Goal: Transaction & Acquisition: Obtain resource

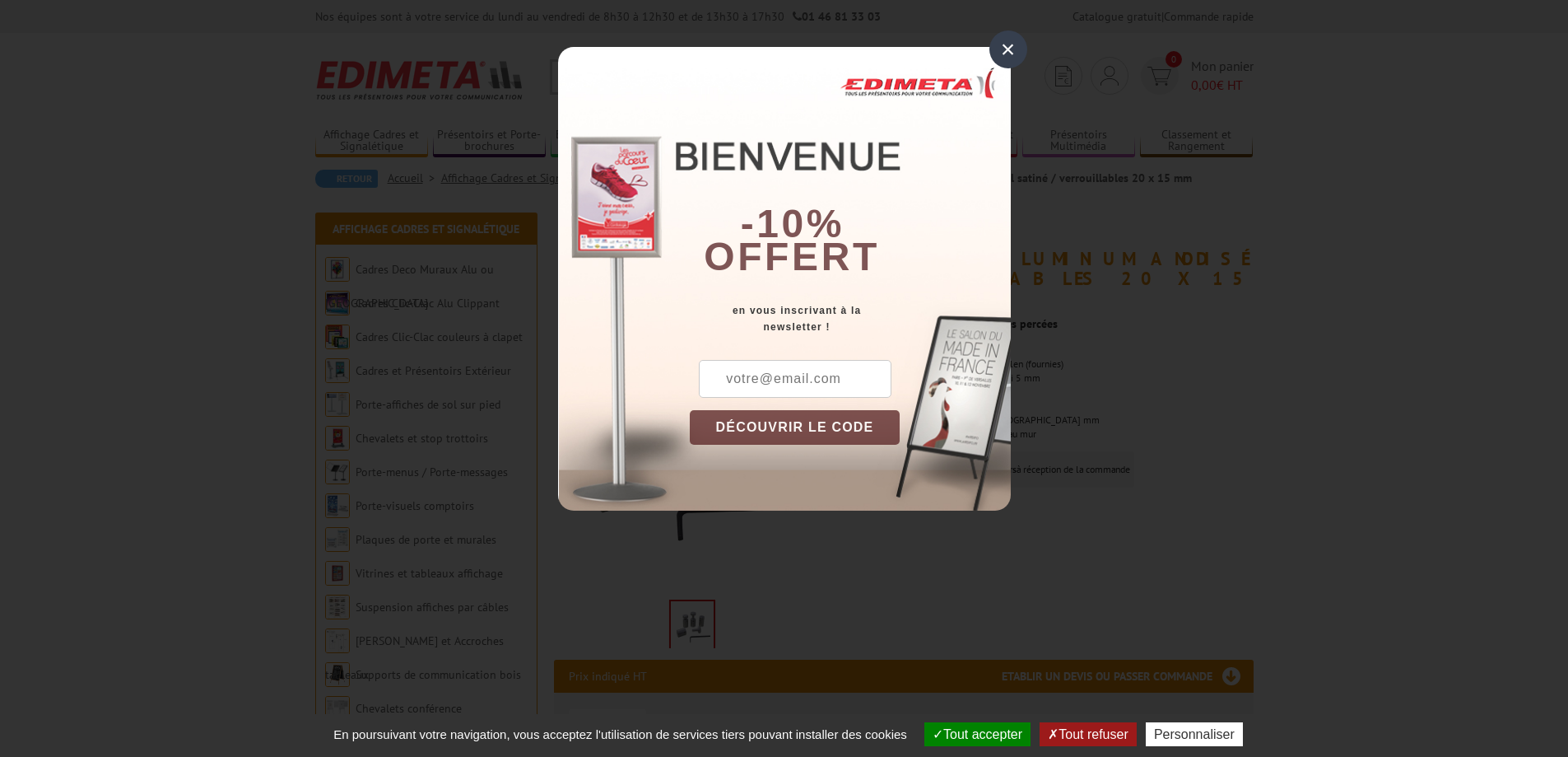
click at [1012, 50] on div "×" at bounding box center [1008, 49] width 38 height 38
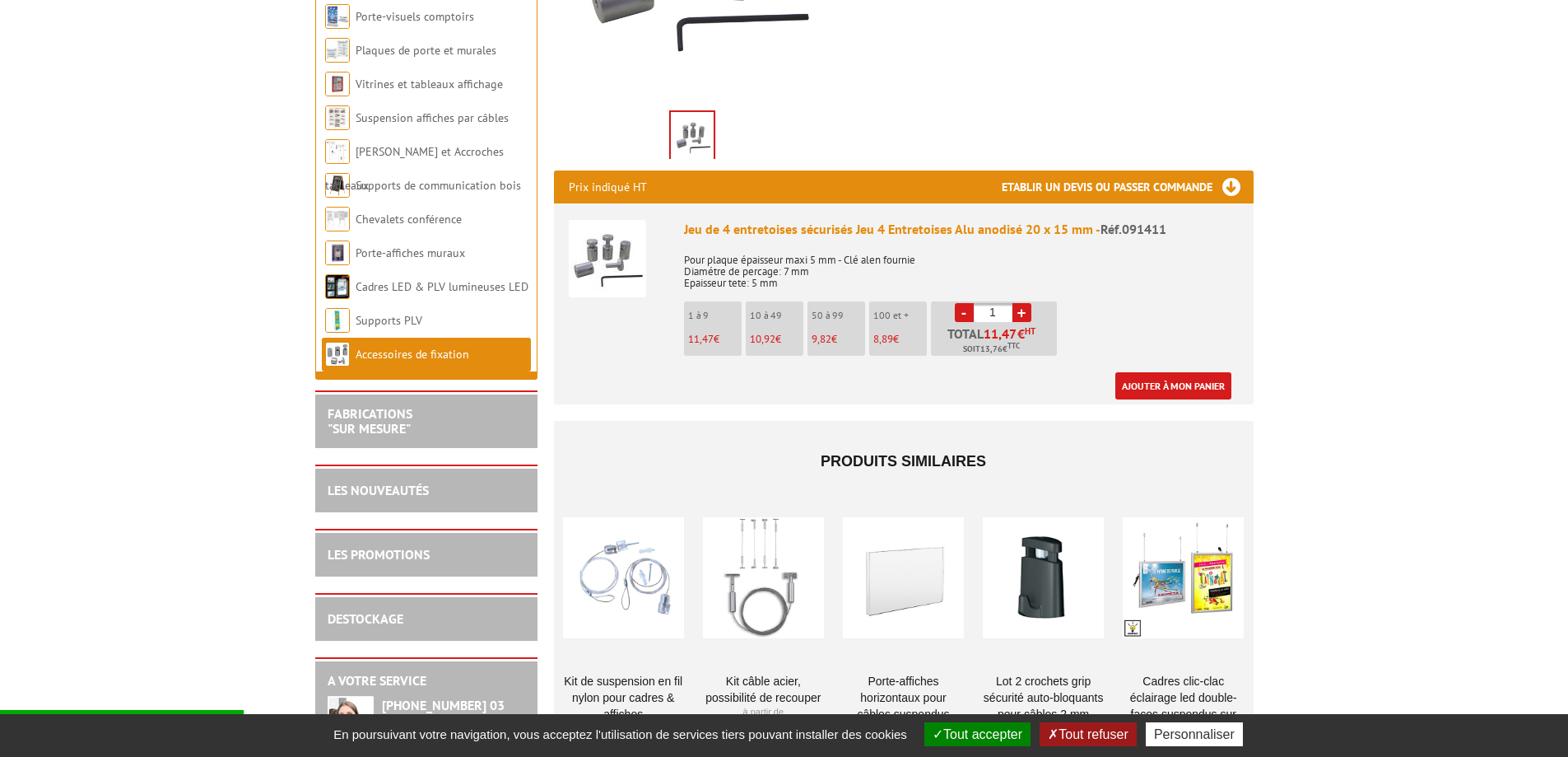
scroll to position [494, 0]
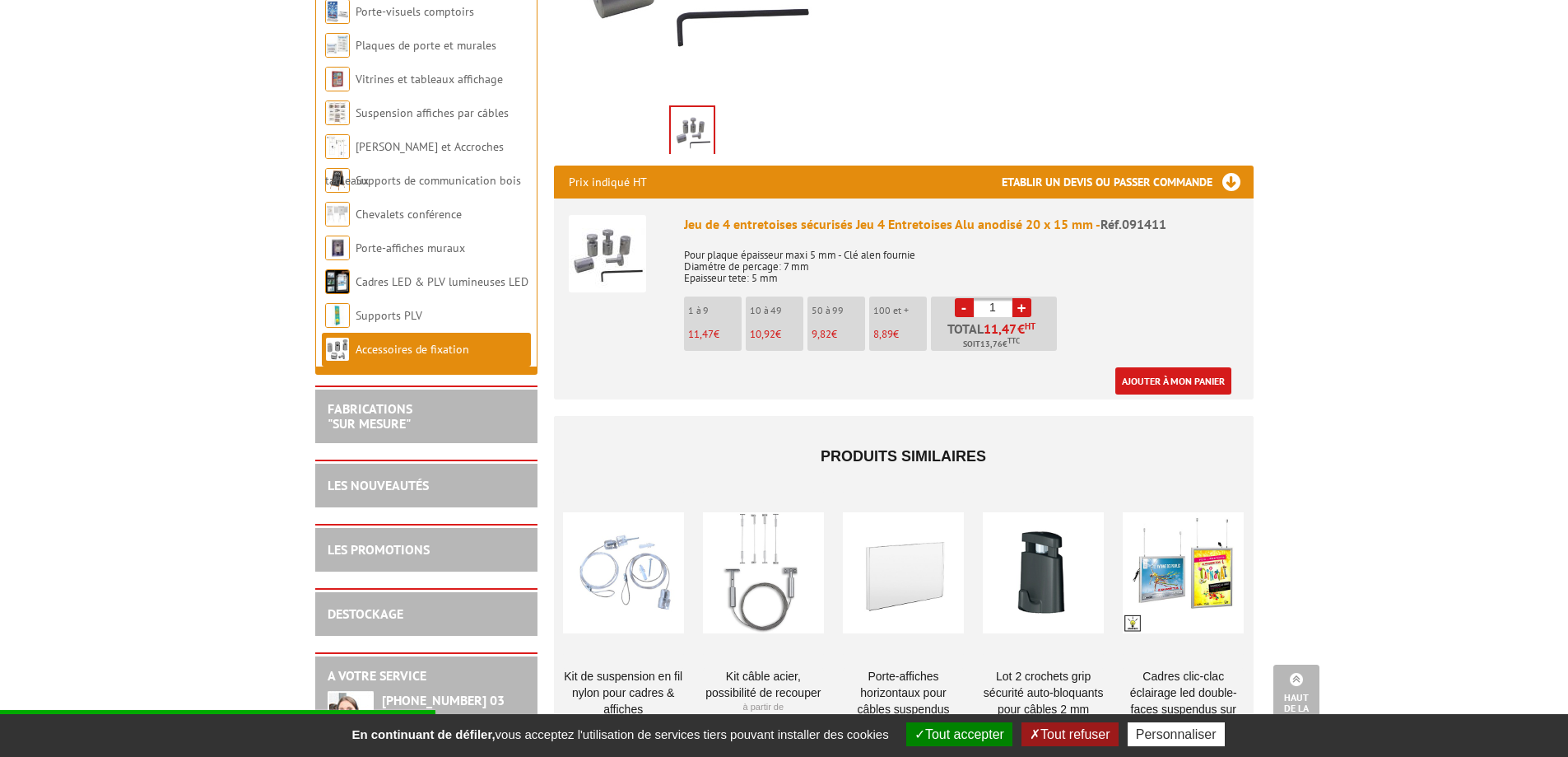
click at [1020, 298] on link "+" at bounding box center [1021, 307] width 19 height 19
click at [1020, 298] on link "+" at bounding box center [1021, 307] width 19 height 19
type input "4"
click at [1149, 367] on link "Ajouter à mon panier" at bounding box center [1173, 380] width 116 height 27
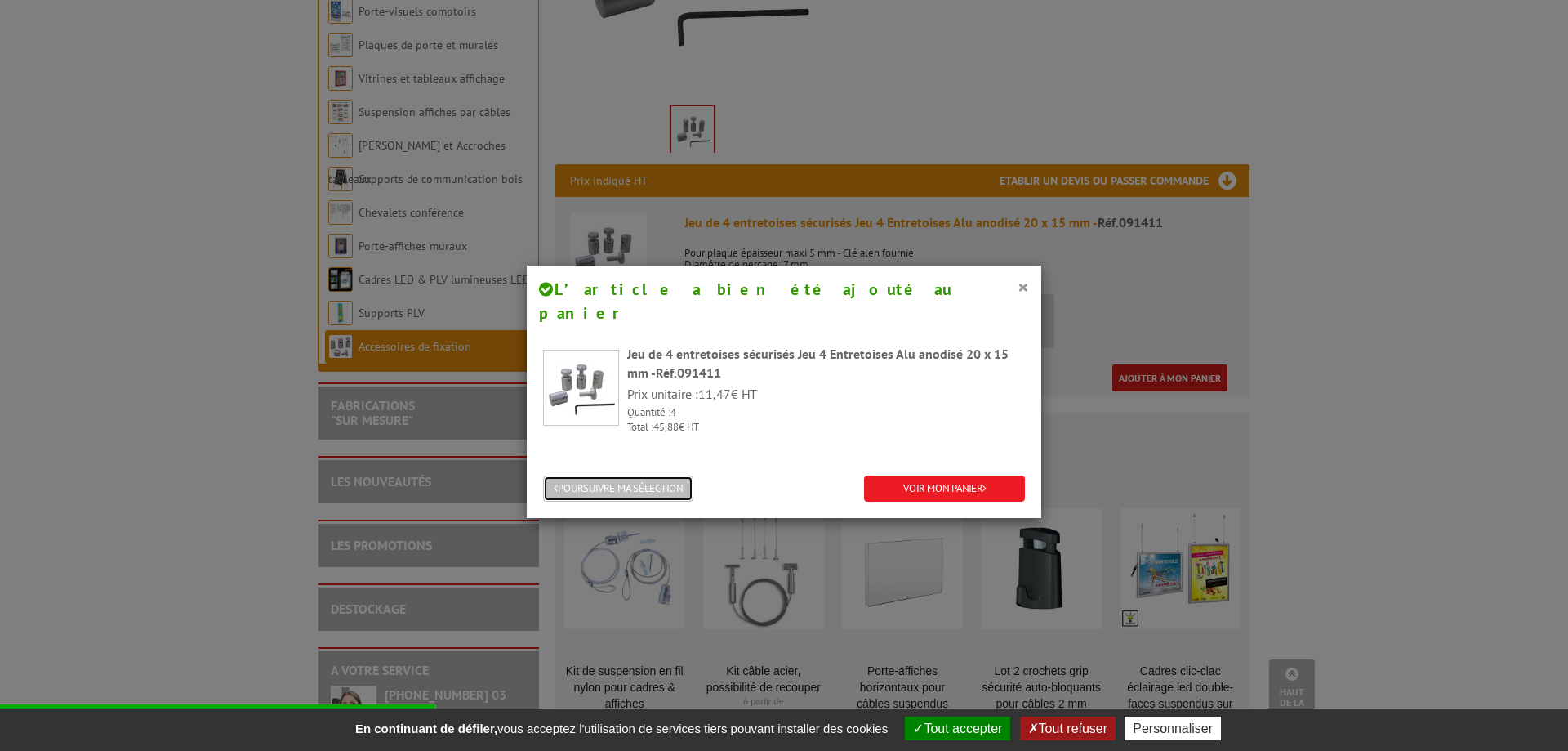
click at [582, 476] on button "POURSUIVRE MA SÉLECTION" at bounding box center [618, 488] width 150 height 27
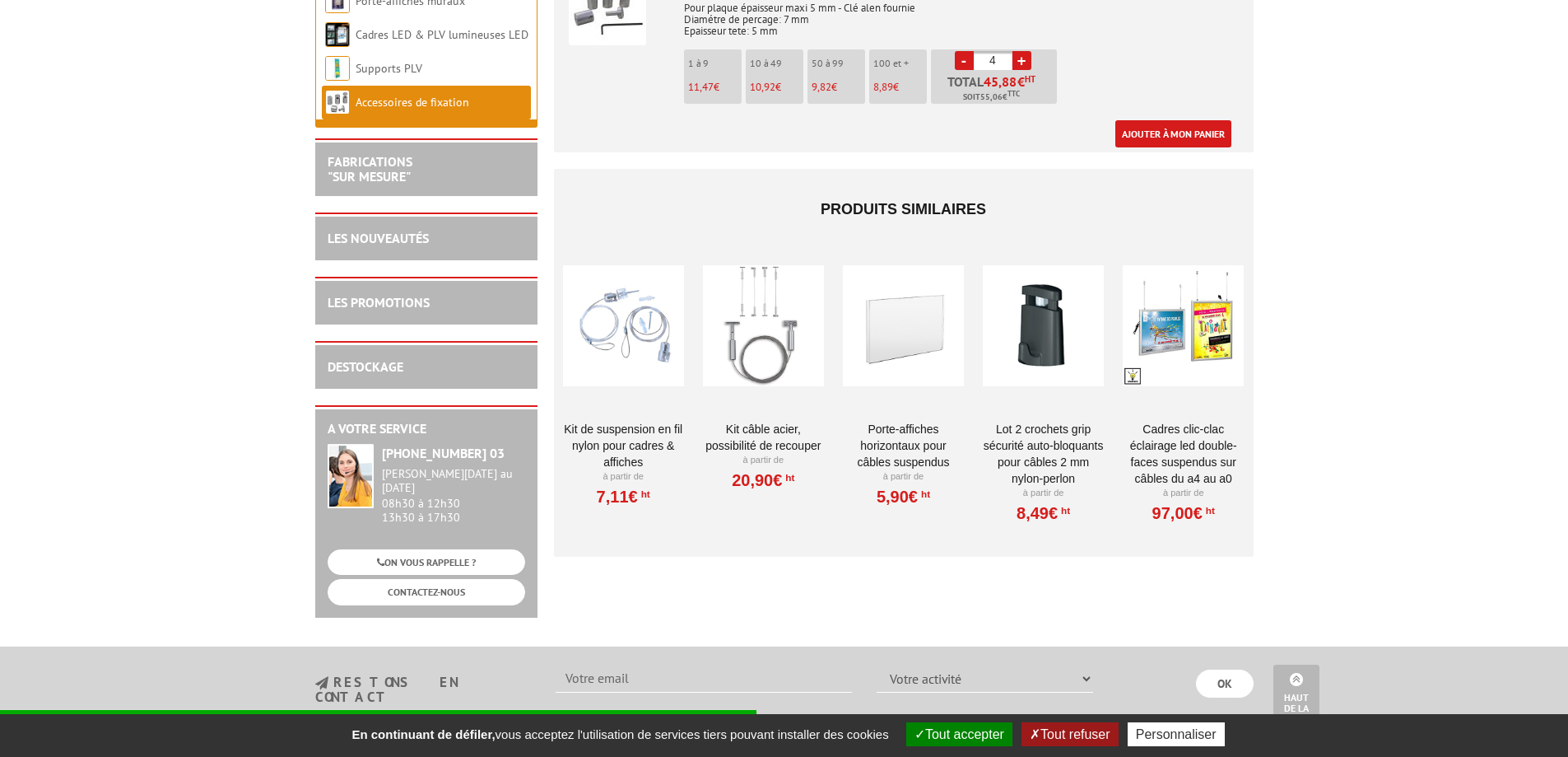
scroll to position [988, 0]
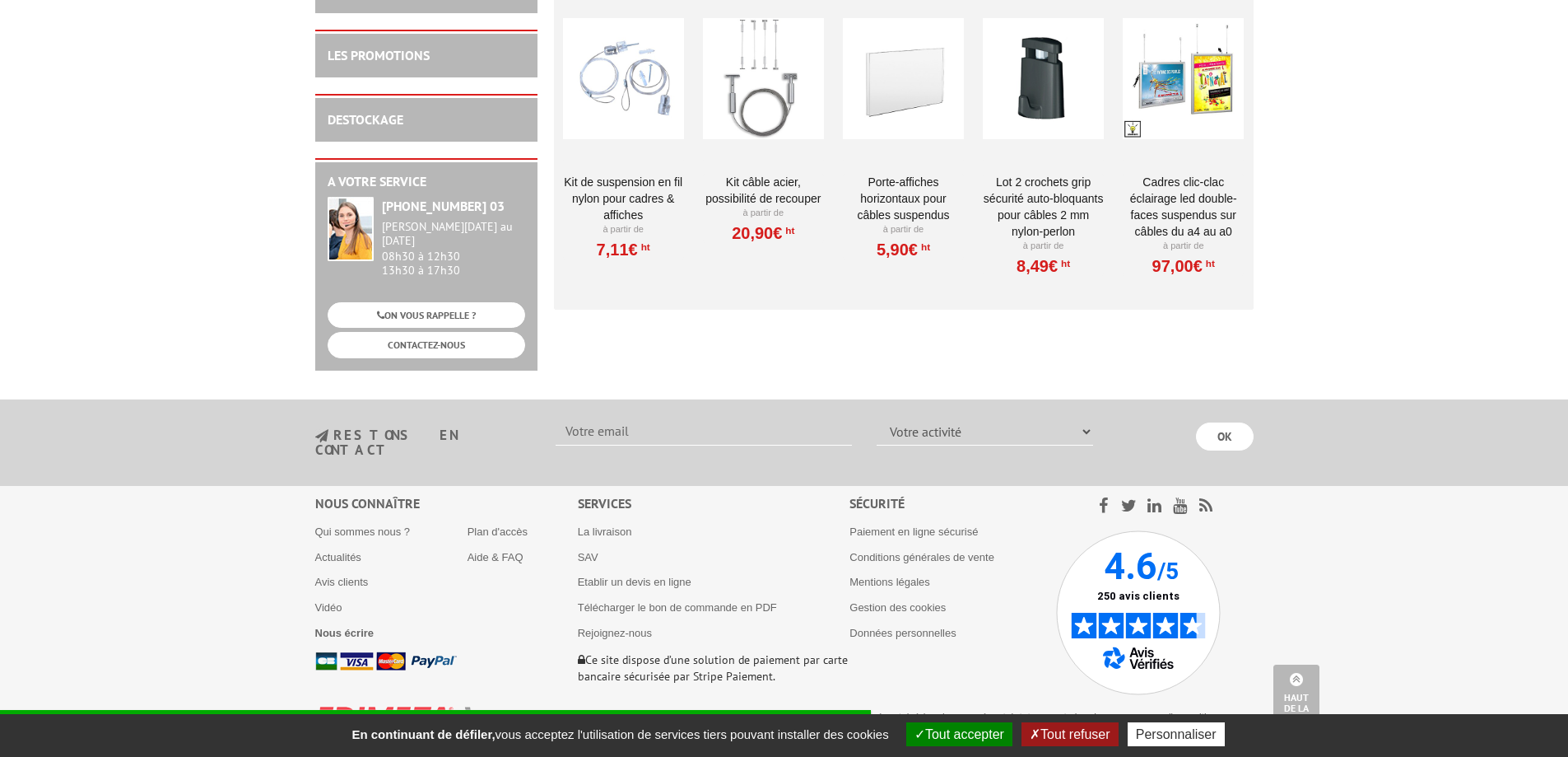
click at [1095, 736] on button "Tout refuser" at bounding box center [1069, 734] width 96 height 24
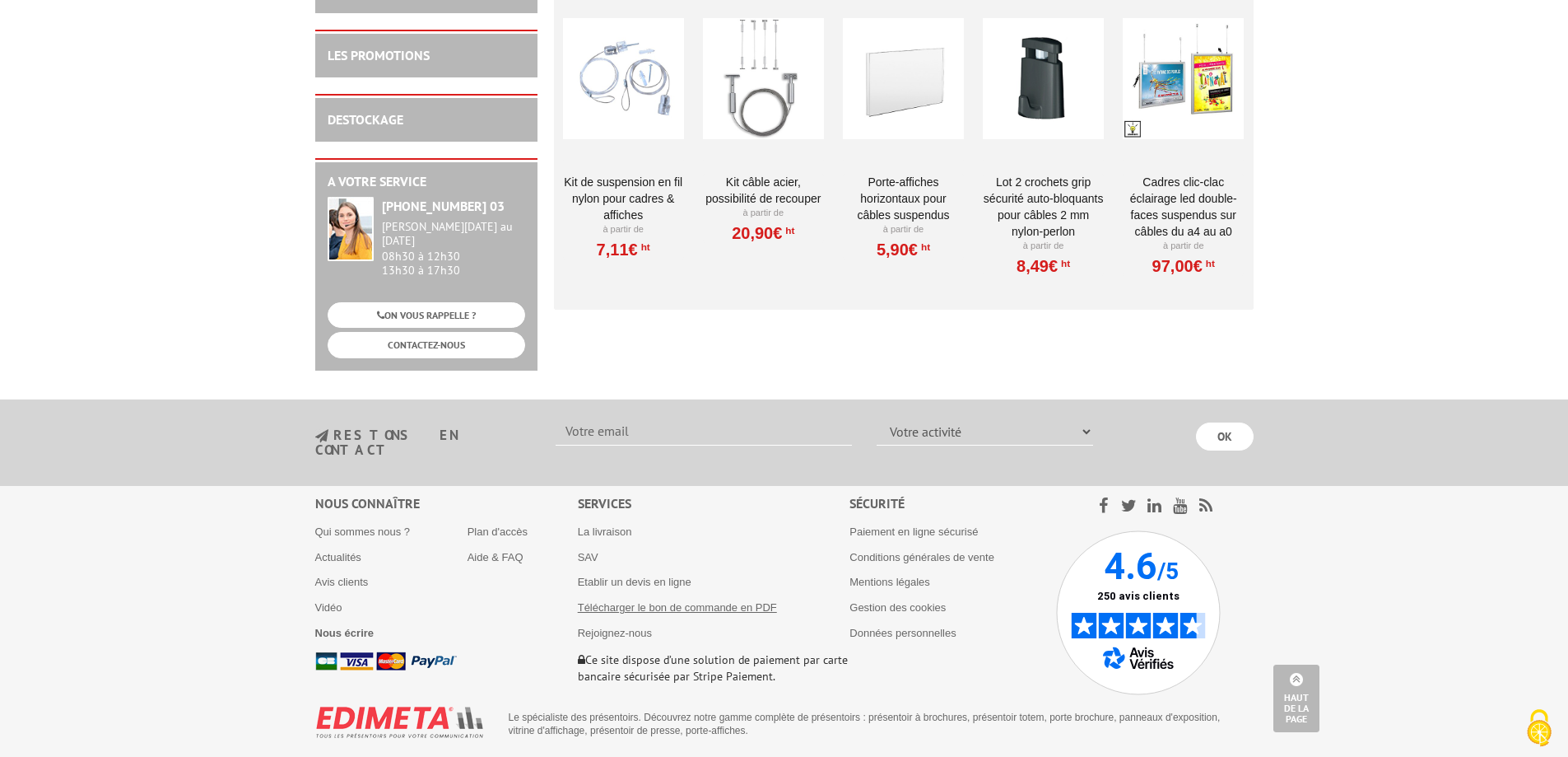
click at [672, 601] on link "Télécharger le bon de commande en PDF" at bounding box center [678, 607] width 199 height 12
click at [643, 575] on link "Etablir un devis en ligne" at bounding box center [634, 581] width 113 height 12
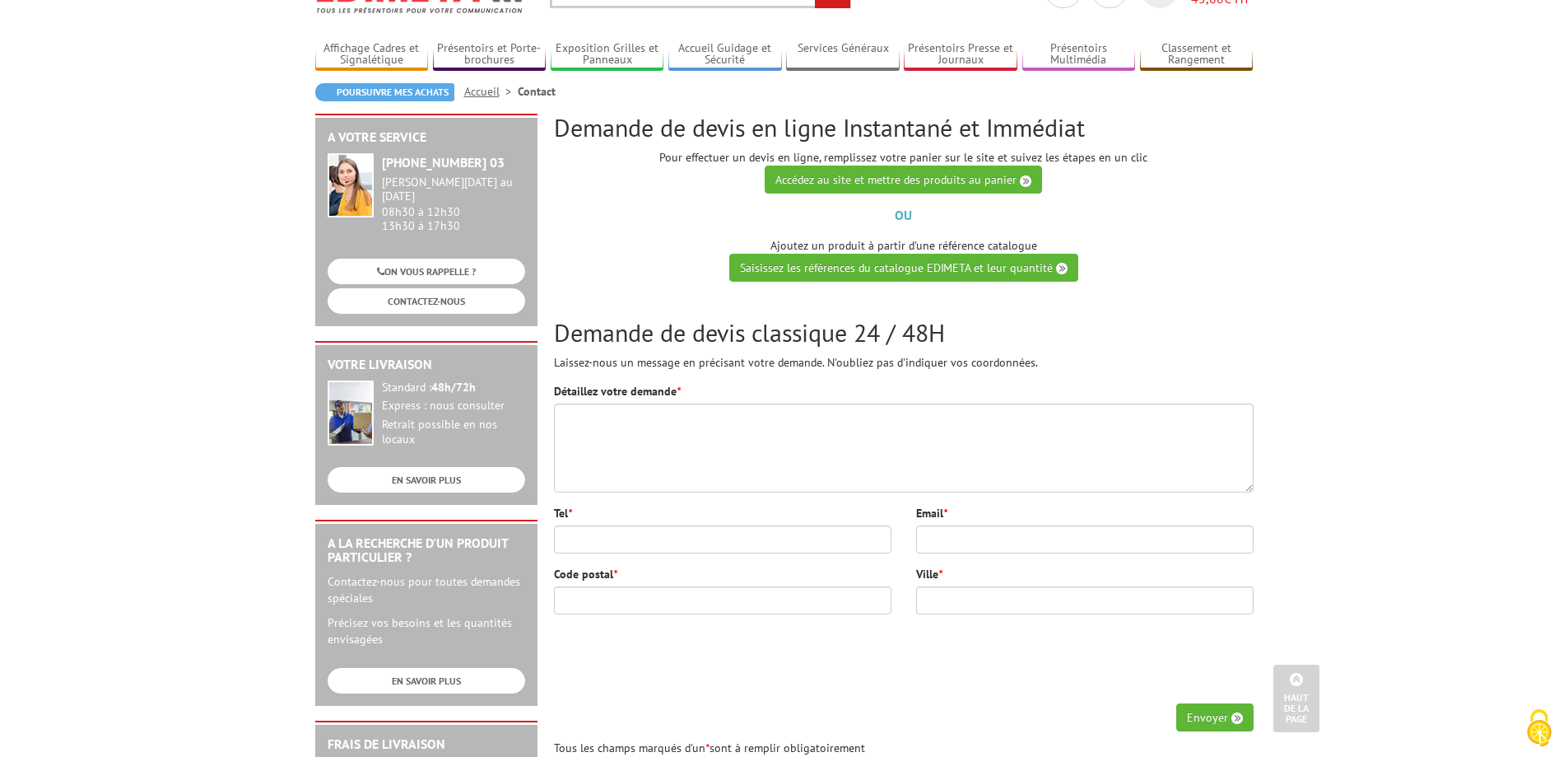
scroll to position [82, 0]
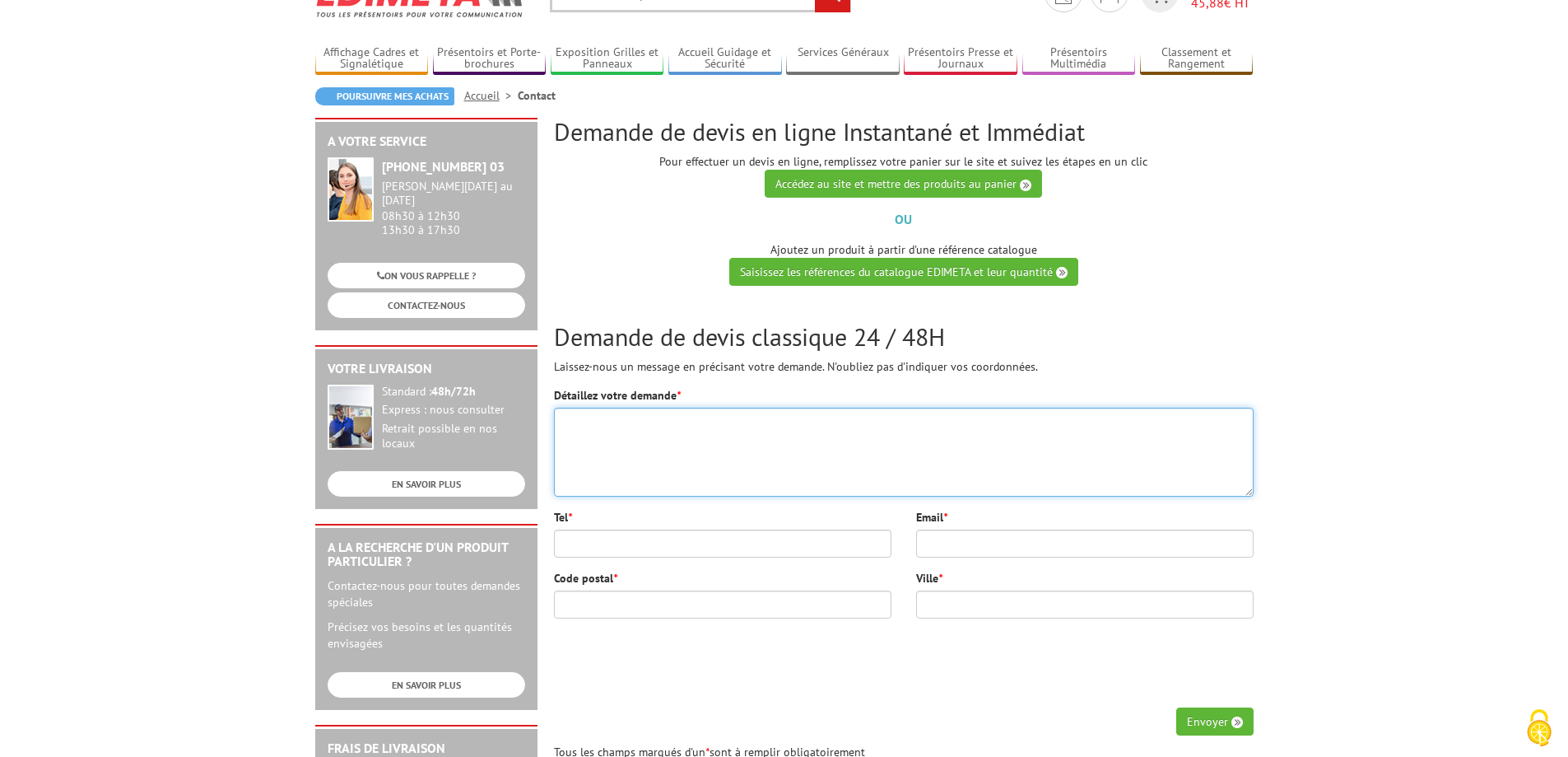
click at [695, 478] on textarea "Détaillez votre demande *" at bounding box center [903, 452] width 700 height 89
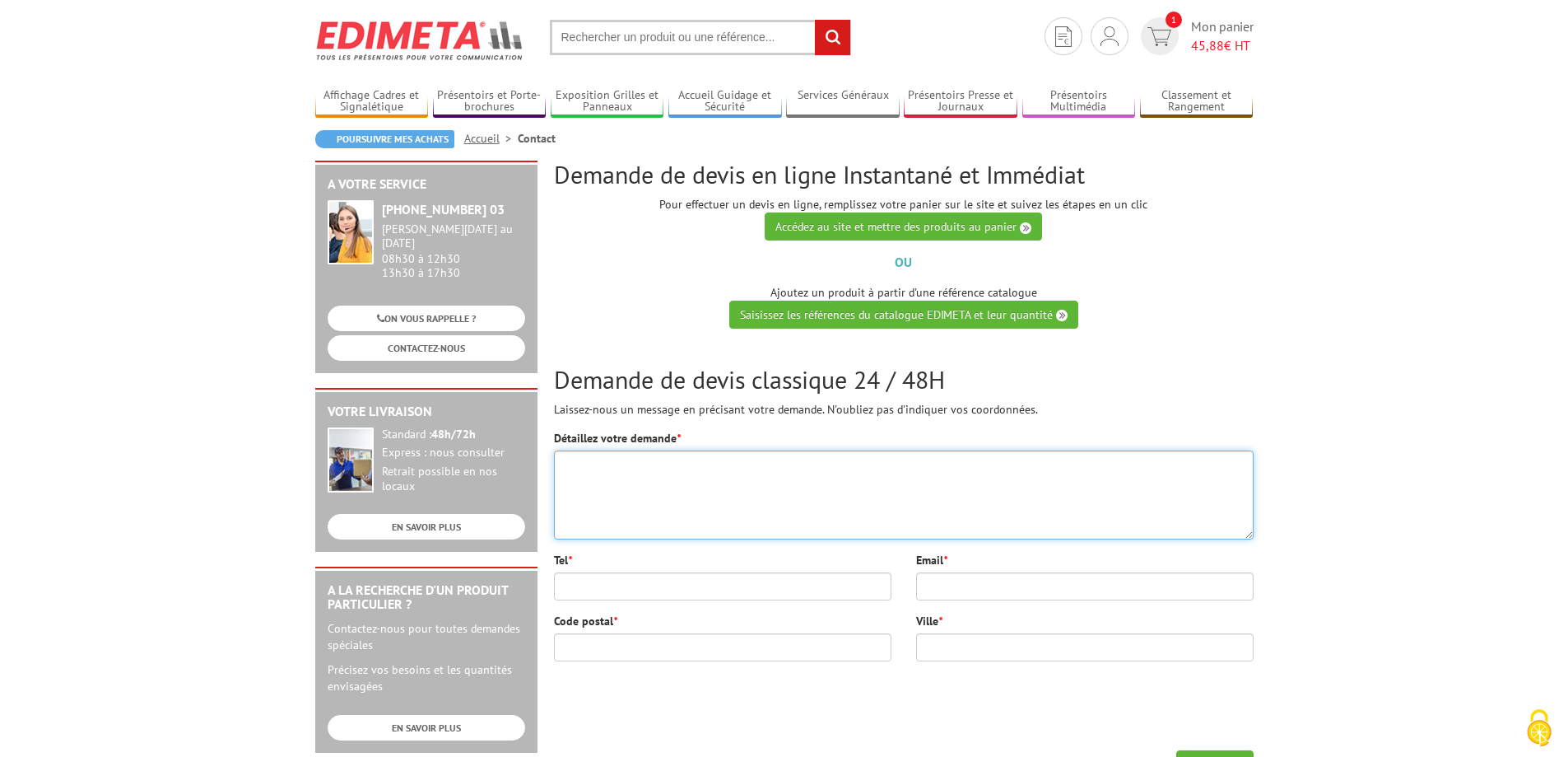
scroll to position [0, 0]
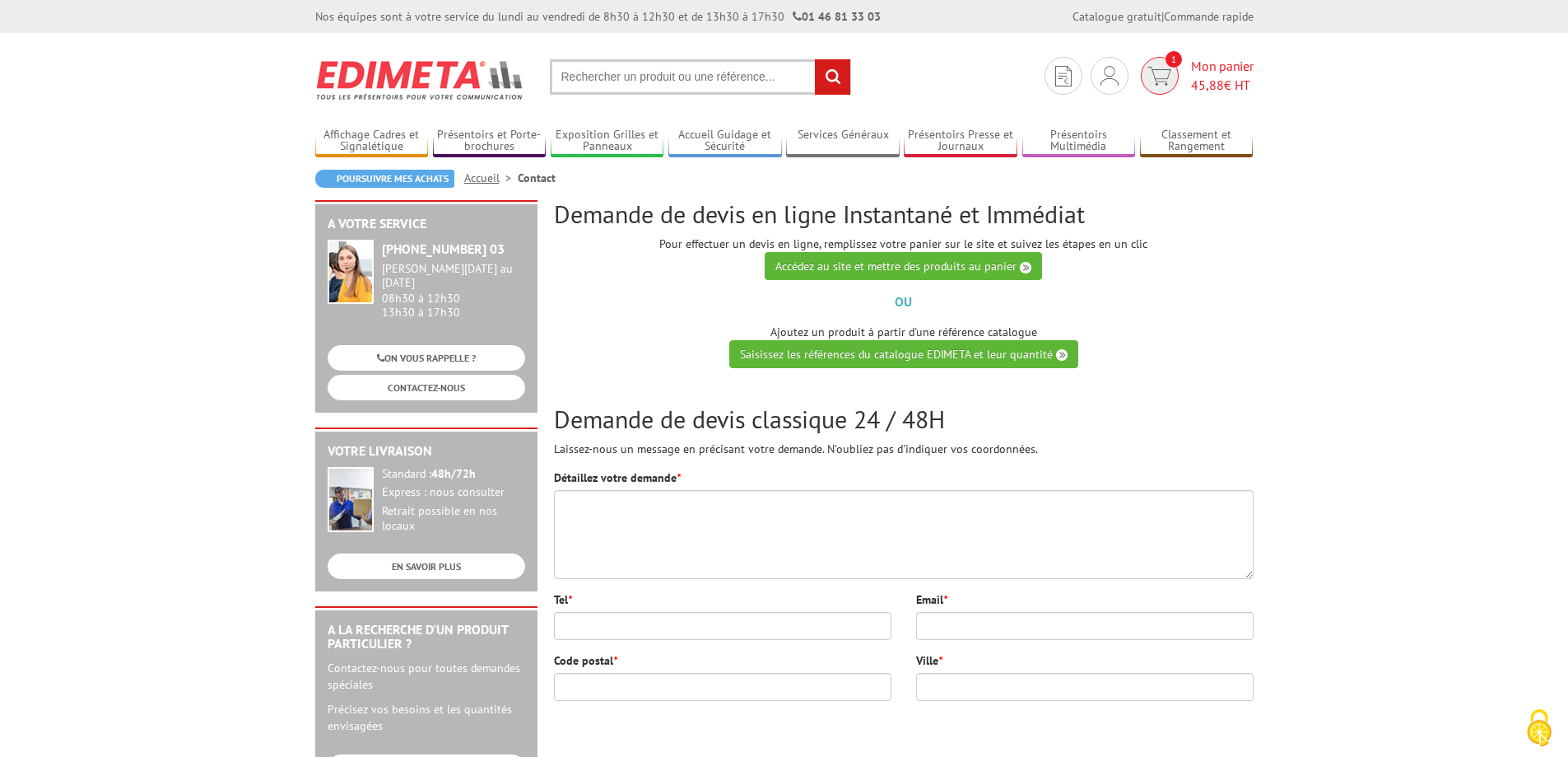
click at [1228, 69] on span "Mon panier 45,88 € HT" at bounding box center [1222, 76] width 63 height 38
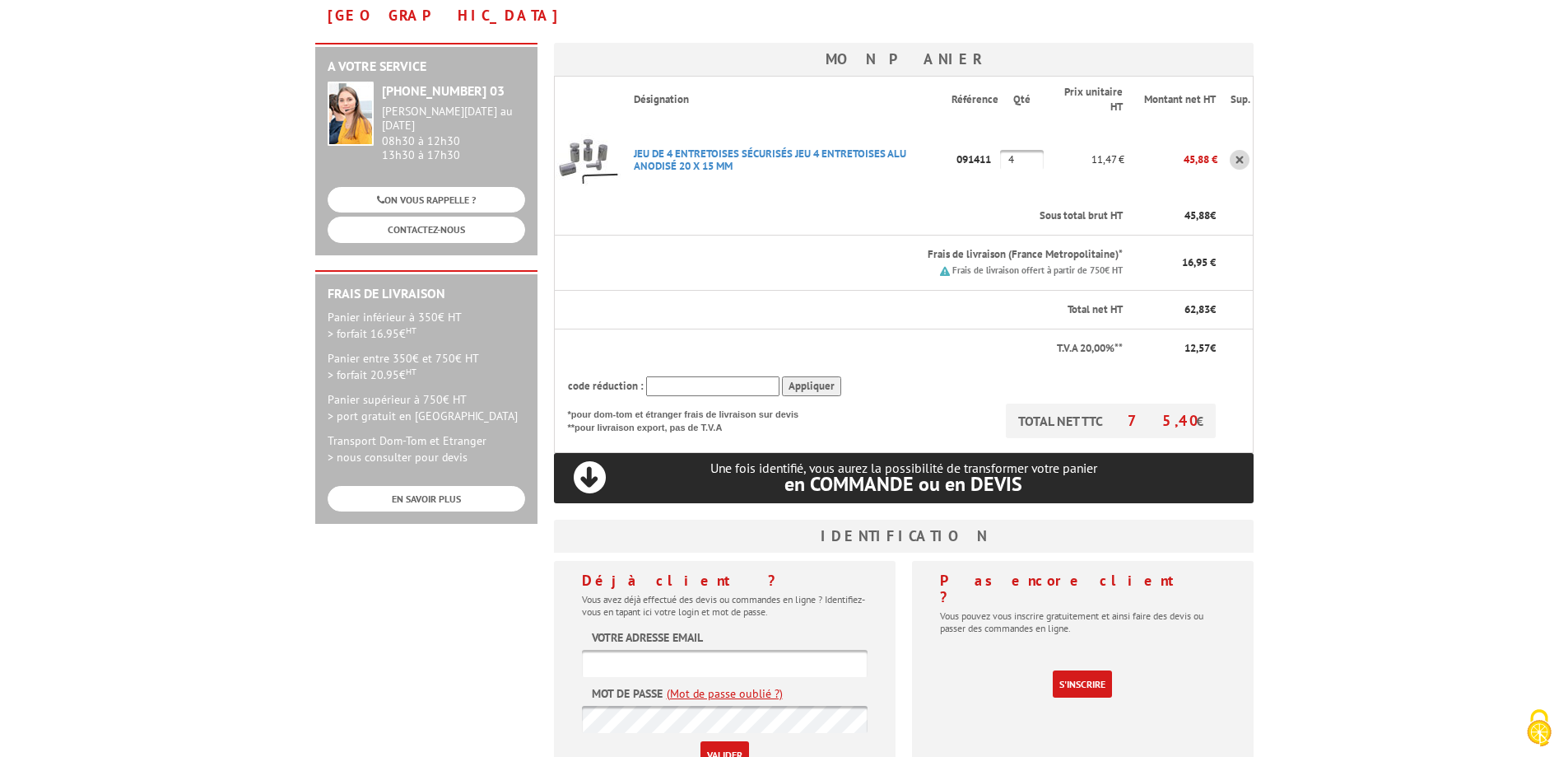
scroll to position [329, 0]
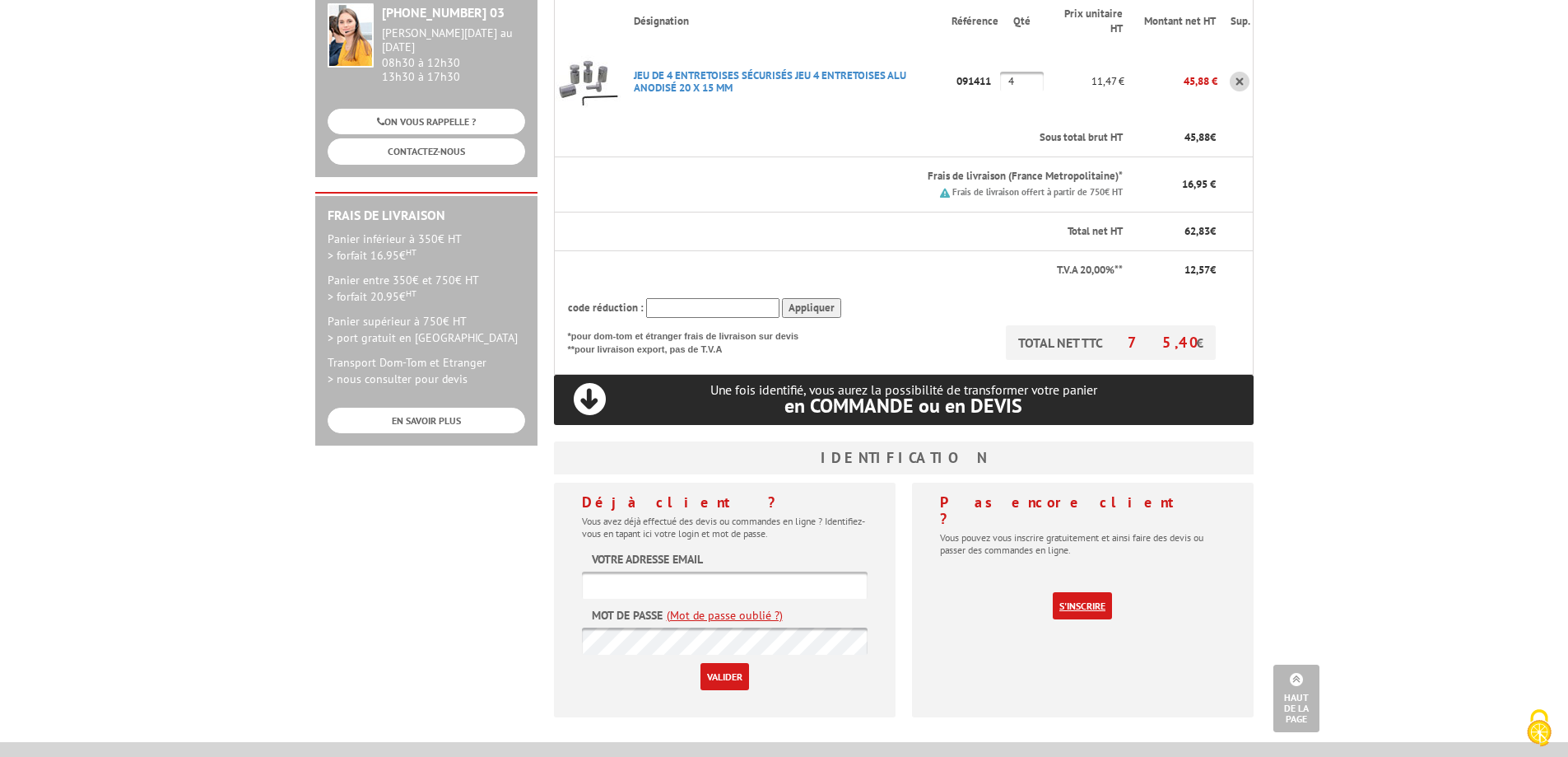
click at [1073, 592] on link "S'inscrire" at bounding box center [1082, 605] width 59 height 27
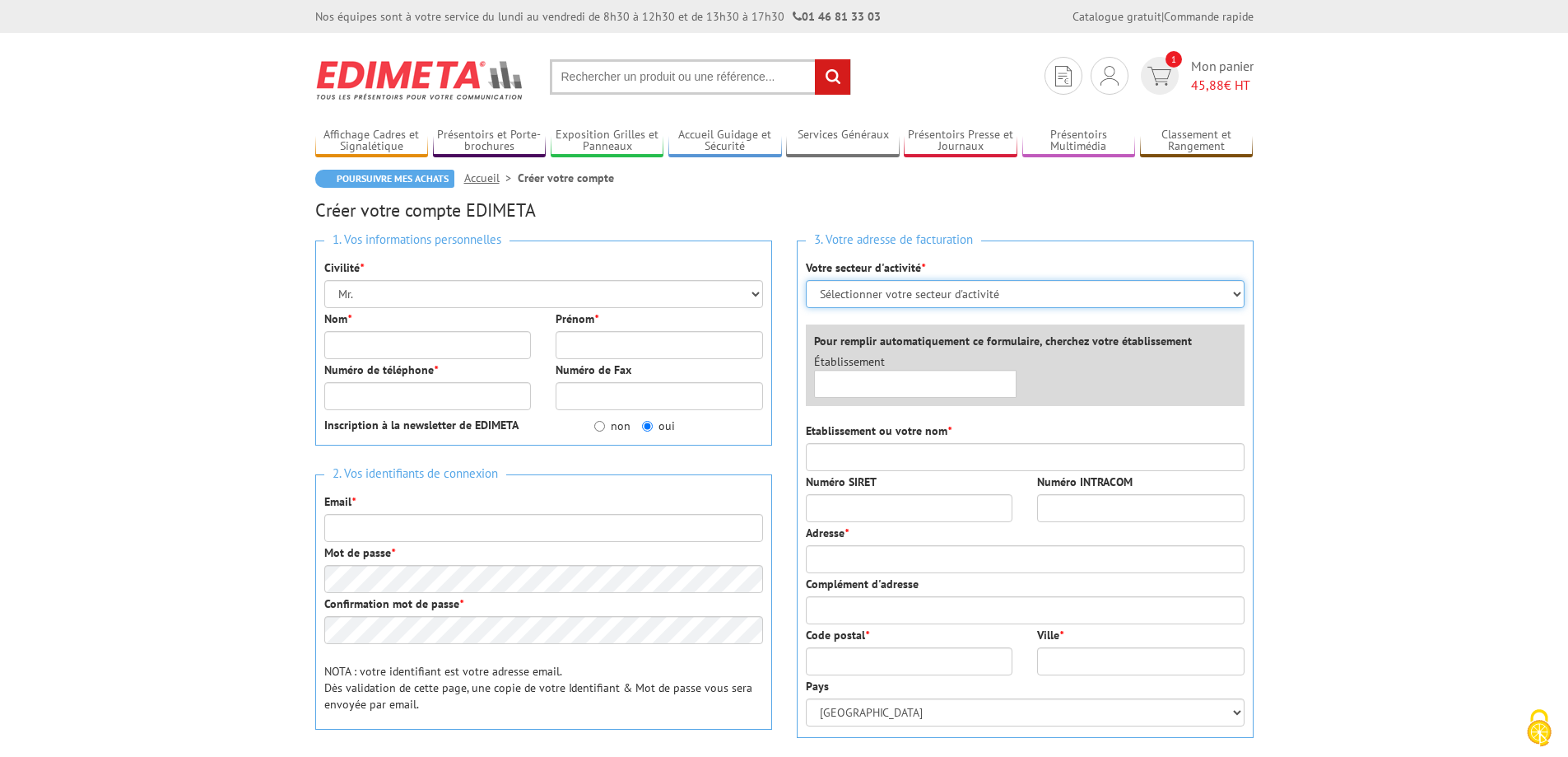
click at [902, 303] on select "Sélectionner votre secteur d'activité Administrations et collectivités Magasins…" at bounding box center [1025, 294] width 439 height 28
select select "876"
click at [806, 280] on select "Sélectionner votre secteur d'activité Administrations et collectivités Magasins…" at bounding box center [1025, 294] width 439 height 28
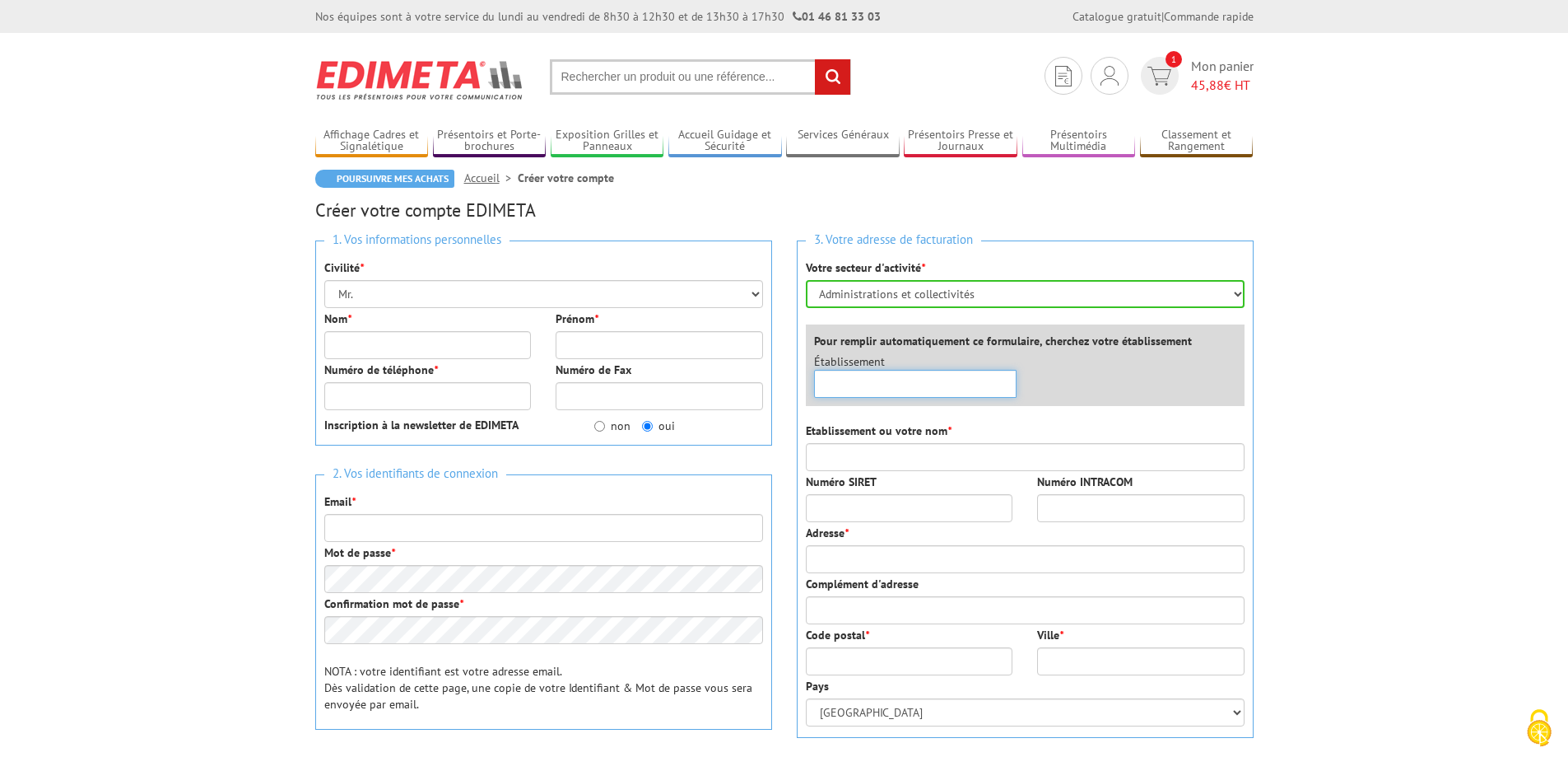
click at [929, 391] on input "text" at bounding box center [915, 384] width 204 height 28
drag, startPoint x: 965, startPoint y: 383, endPoint x: 855, endPoint y: 393, distance: 110.5
click at [855, 393] on input "LYCEE PIERRE BEGHIN" at bounding box center [915, 384] width 204 height 28
drag, startPoint x: 1130, startPoint y: 392, endPoint x: 1320, endPoint y: 356, distance: 193.4
click at [1132, 392] on div "Établissement × LYCEE Aucun établiseement trouvé à ce nom" at bounding box center [1030, 379] width 455 height 53
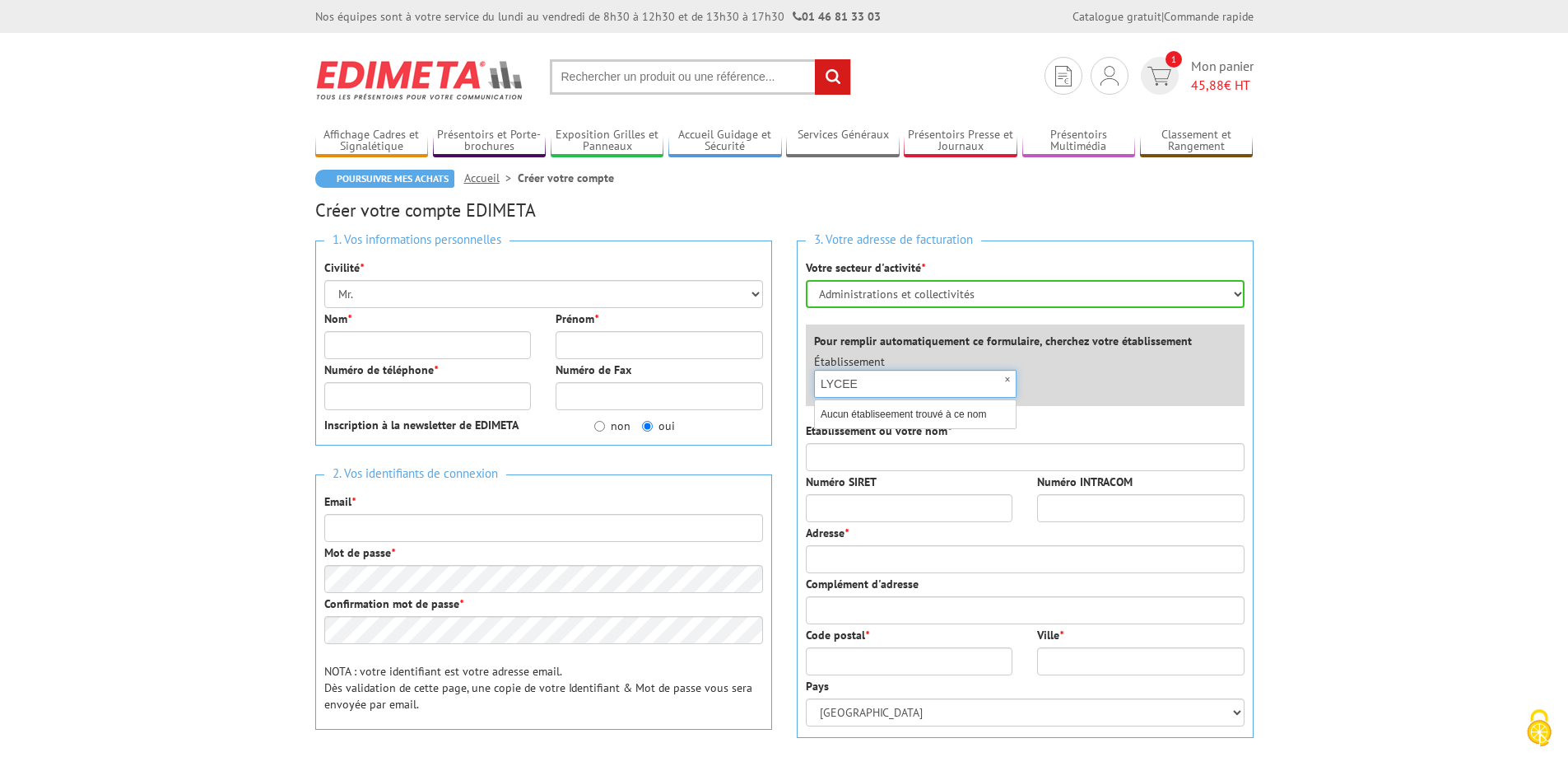
drag, startPoint x: 877, startPoint y: 383, endPoint x: 668, endPoint y: 381, distance: 209.0
click at [668, 381] on div "1. Vos informations personnelles Civilité * Mr. Mme. Mlle. Nom * Prénom * Numér…" at bounding box center [784, 616] width 963 height 777
click at [957, 419] on li "Aucun établiseement trouvé à ce nom" at bounding box center [915, 413] width 202 height 19
click at [1102, 430] on div "Etablissement ou votre nom *" at bounding box center [1025, 446] width 439 height 49
drag, startPoint x: 934, startPoint y: 384, endPoint x: 671, endPoint y: 365, distance: 263.7
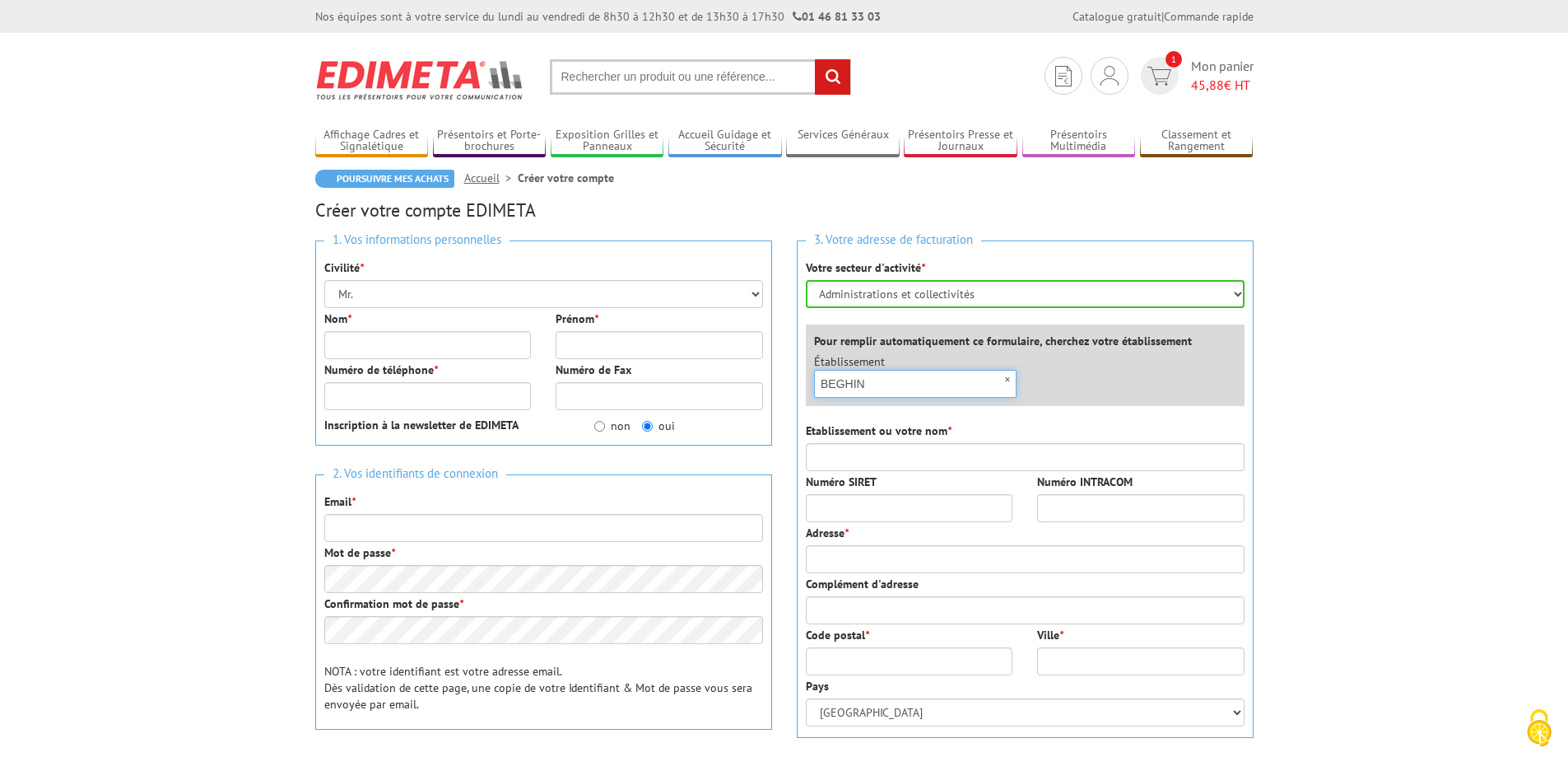
click at [681, 368] on div "1. Vos informations personnelles Civilité * Mr. Mme. Mlle. Nom * Prénom * Numér…" at bounding box center [784, 616] width 963 height 777
type input "LYCEE PIERRE BEGHIN"
click at [1286, 403] on body "Nos équipes sont à votre service du lundi au vendredi de 8h30 à 12h30 et de 13h…" at bounding box center [784, 766] width 1568 height 1532
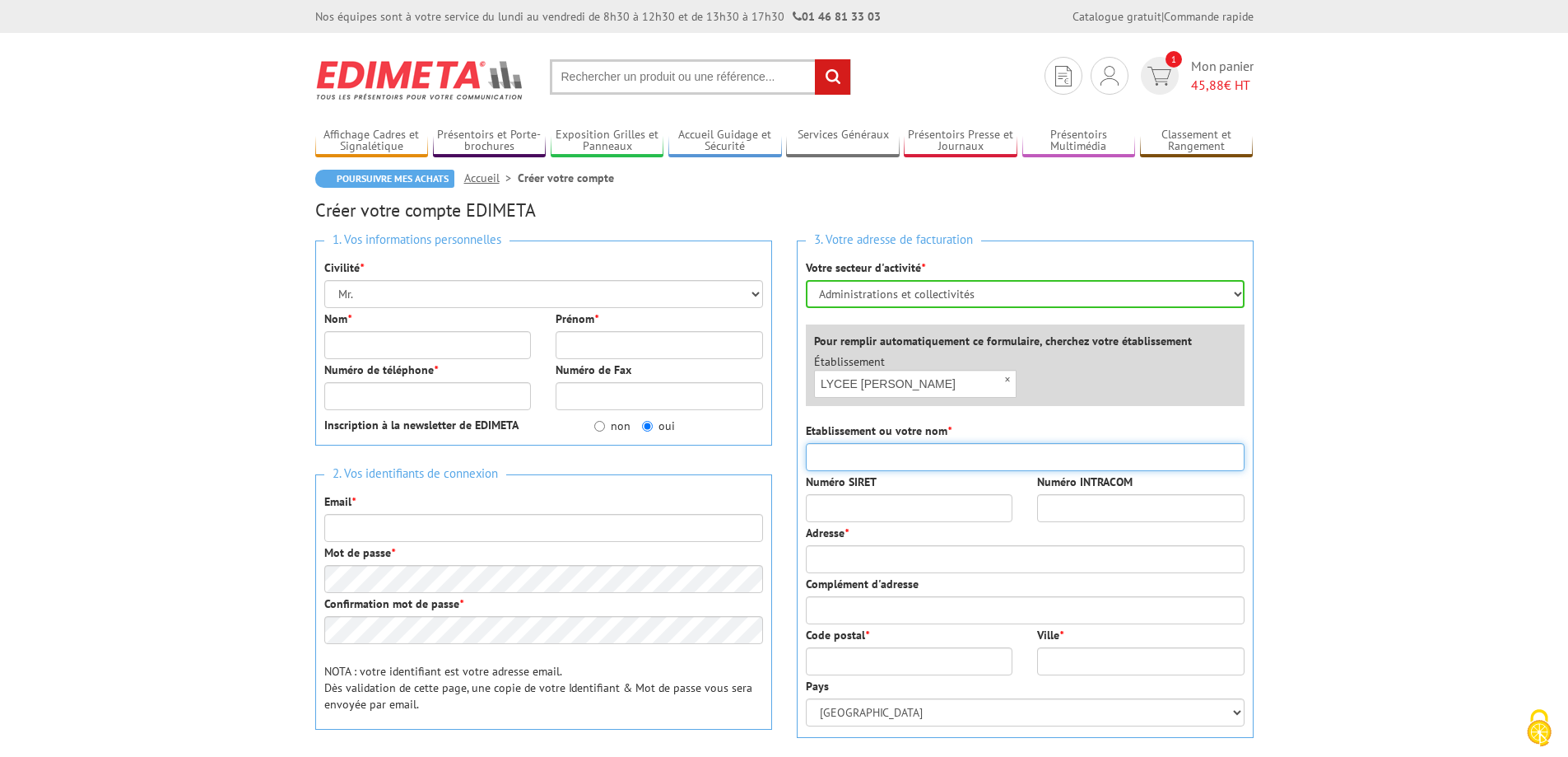
click at [842, 460] on input "Etablissement ou votre nom *" at bounding box center [1025, 456] width 439 height 28
type input "LYCEE GENERAL ET TECHNOLOGIQUE [PERSON_NAME]"
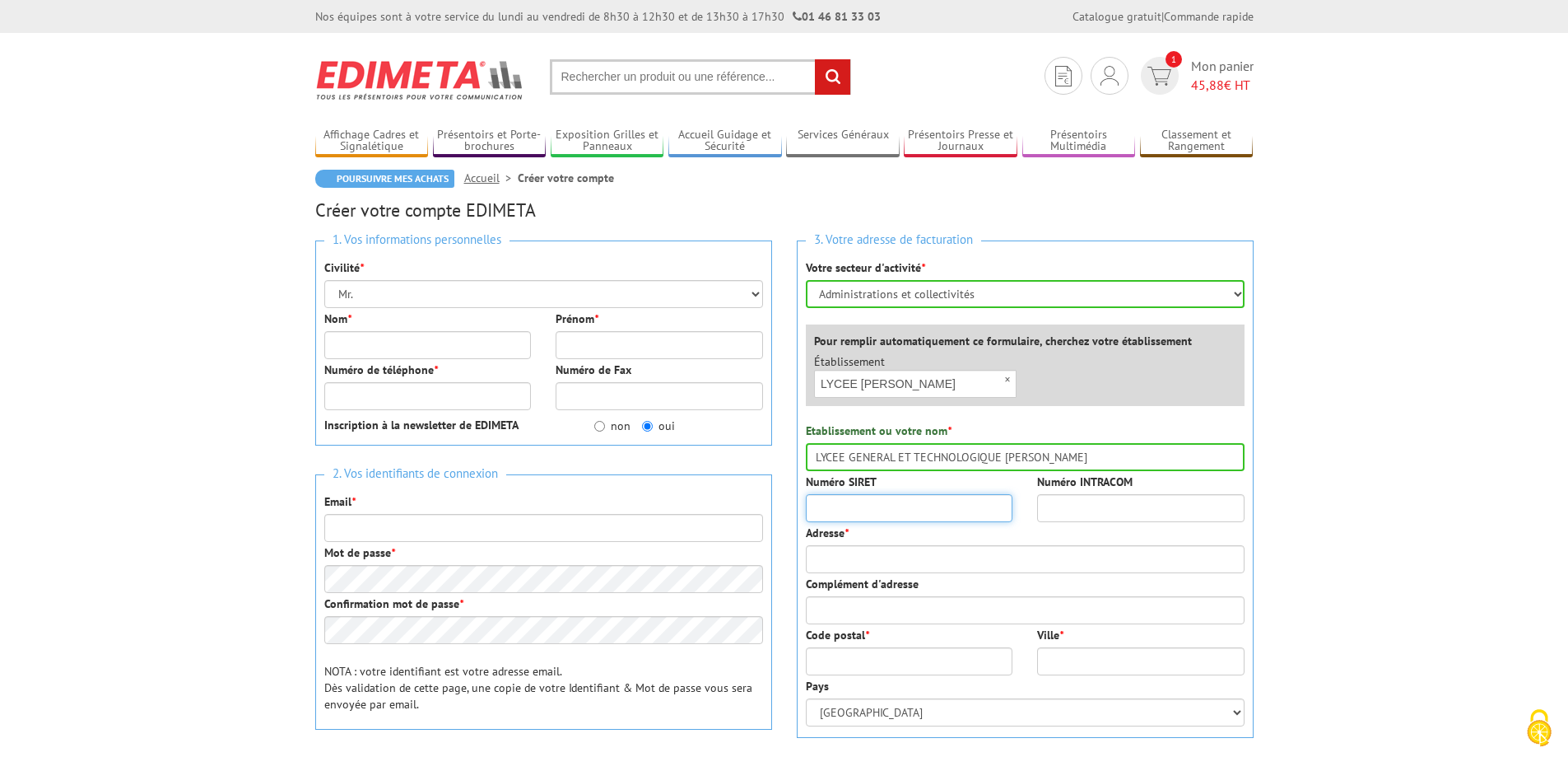
click at [848, 511] on input "Numéro SIRET" at bounding box center [909, 508] width 207 height 28
type input "19383119500014"
click at [1032, 554] on input "Adresse *" at bounding box center [1025, 559] width 439 height 28
click at [871, 571] on input "Adresse *" at bounding box center [1025, 559] width 439 height 28
type input "[STREET_ADDRESS]"
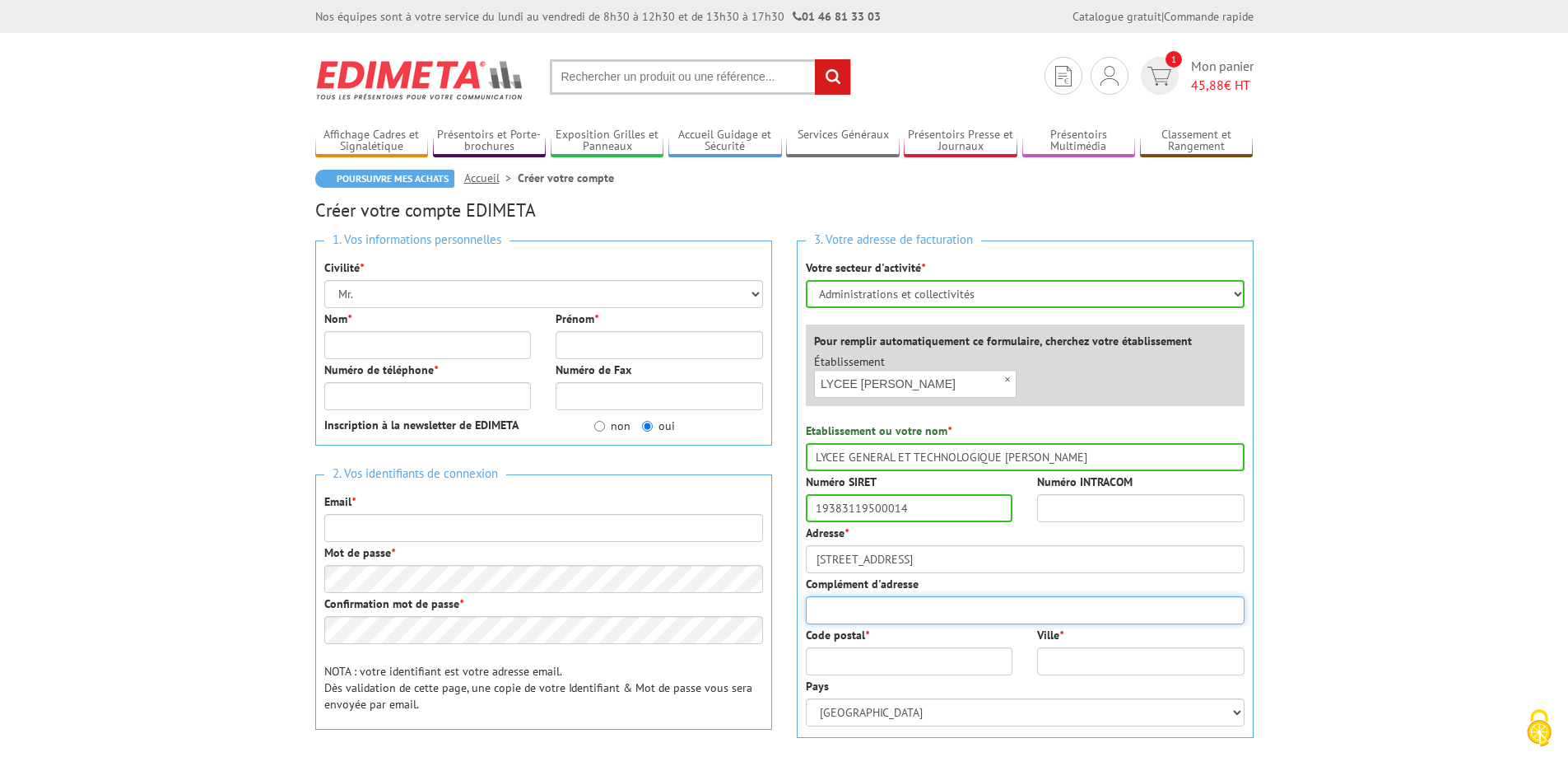
click at [911, 598] on input "Complément d'adresse" at bounding box center [1025, 609] width 439 height 28
type input "BP 17"
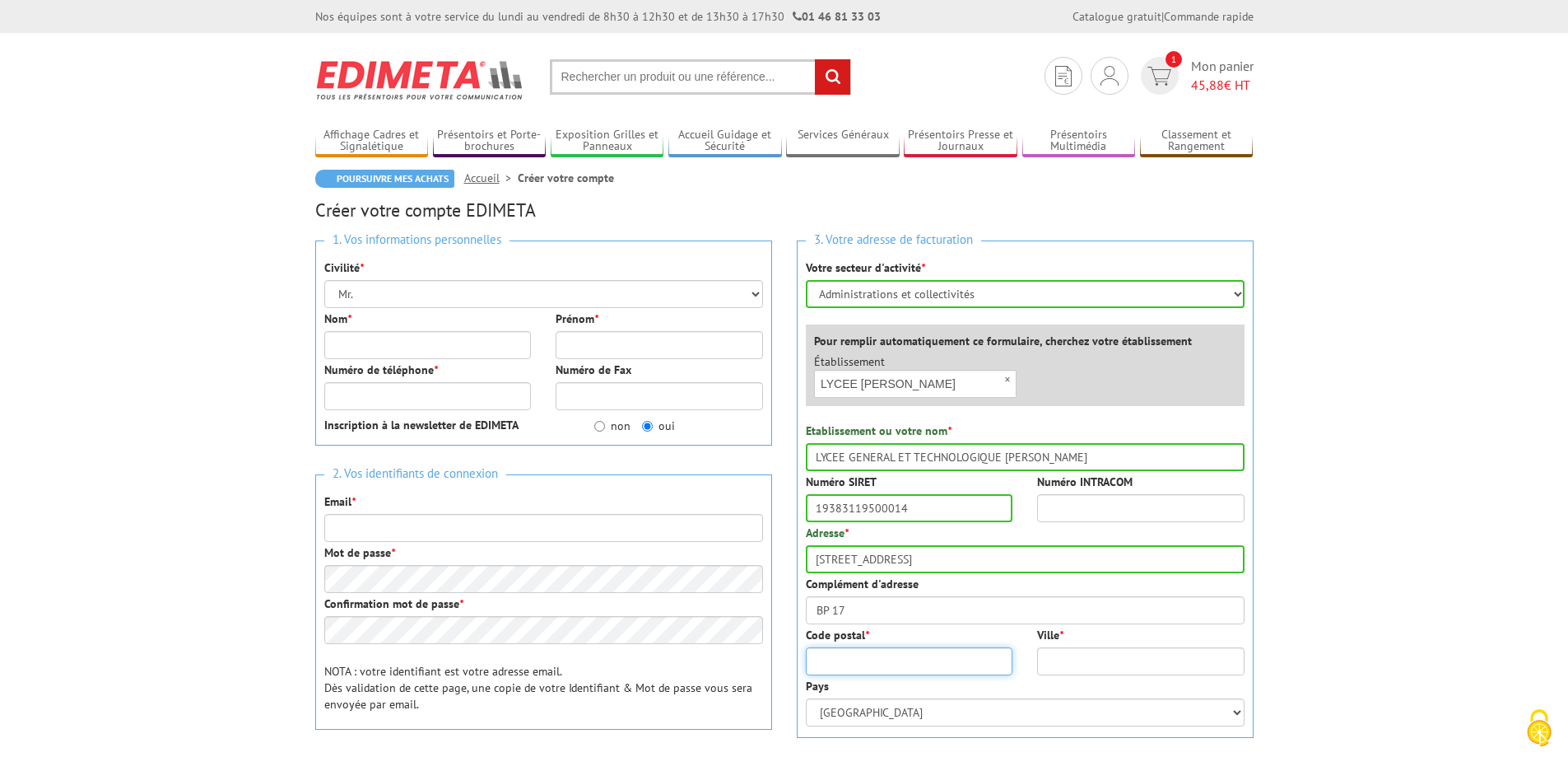
click at [895, 656] on input "Code postal *" at bounding box center [909, 661] width 207 height 28
type input "38430"
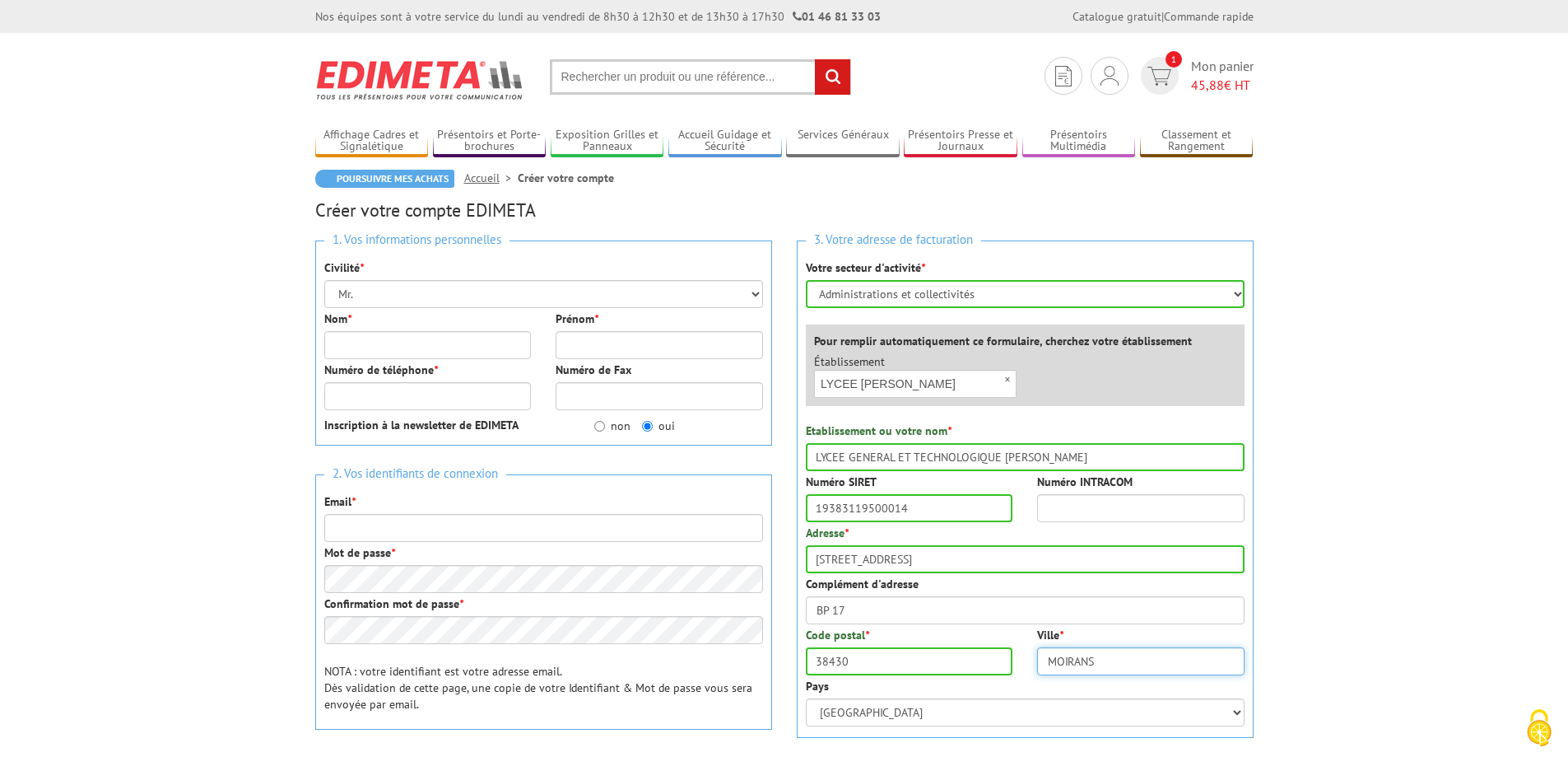
type input "MOIRANS"
click at [1364, 577] on body "Nos équipes sont à votre service du lundi au vendredi de 8h30 à 12h30 et de 13h…" at bounding box center [784, 766] width 1568 height 1532
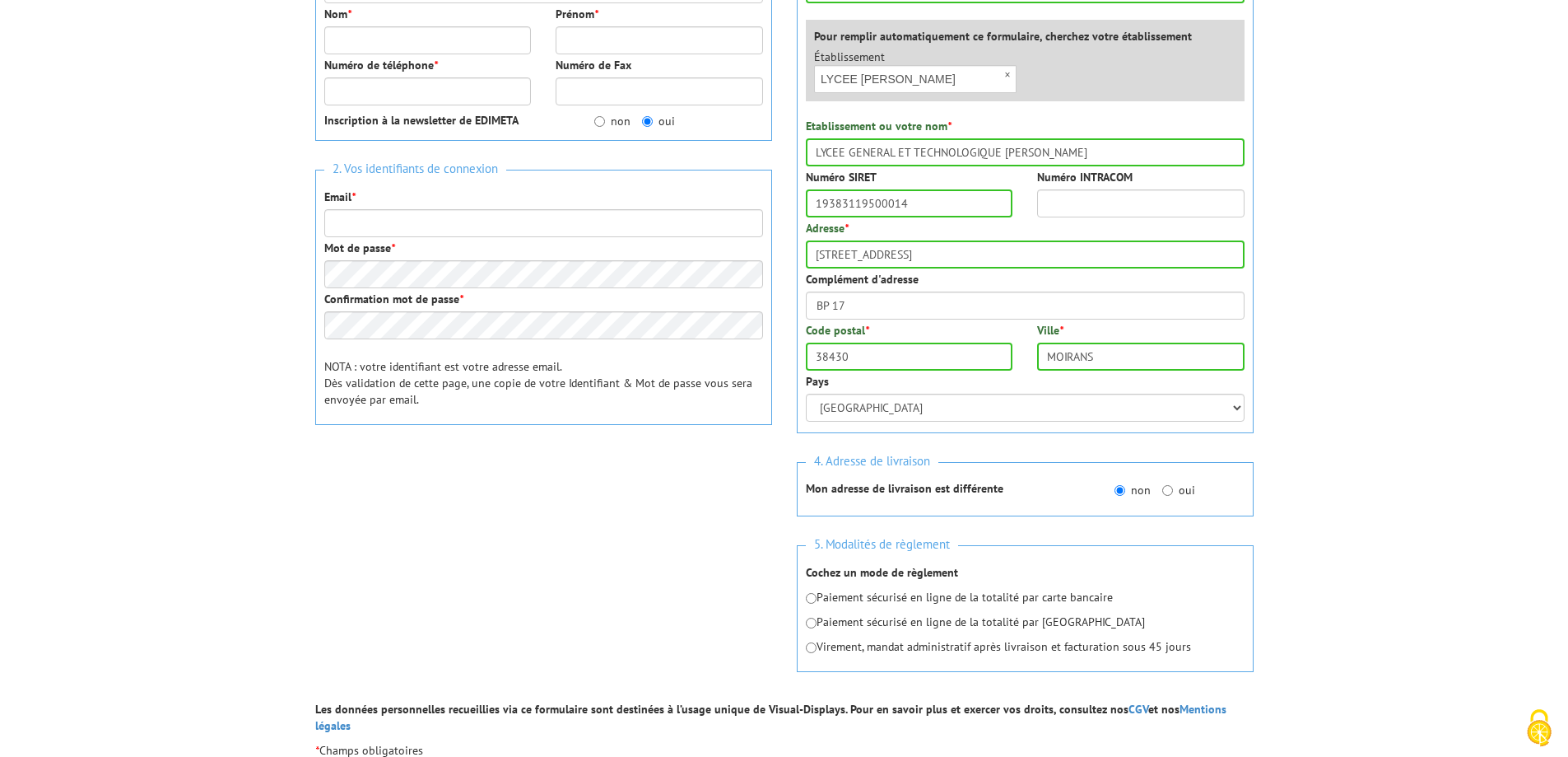
scroll to position [329, 0]
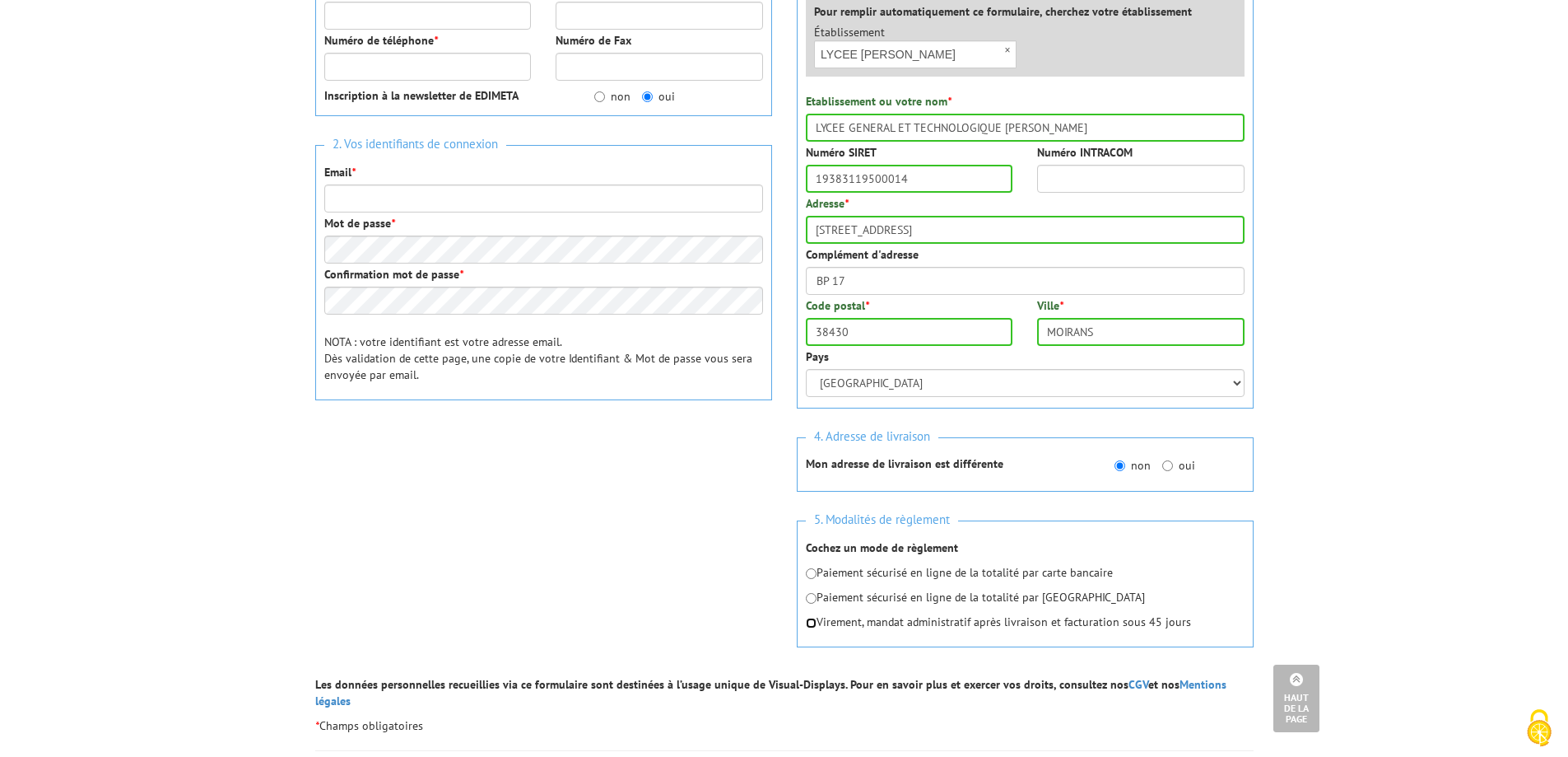
click at [816, 626] on input "radio" at bounding box center [811, 623] width 11 height 11
radio input "true"
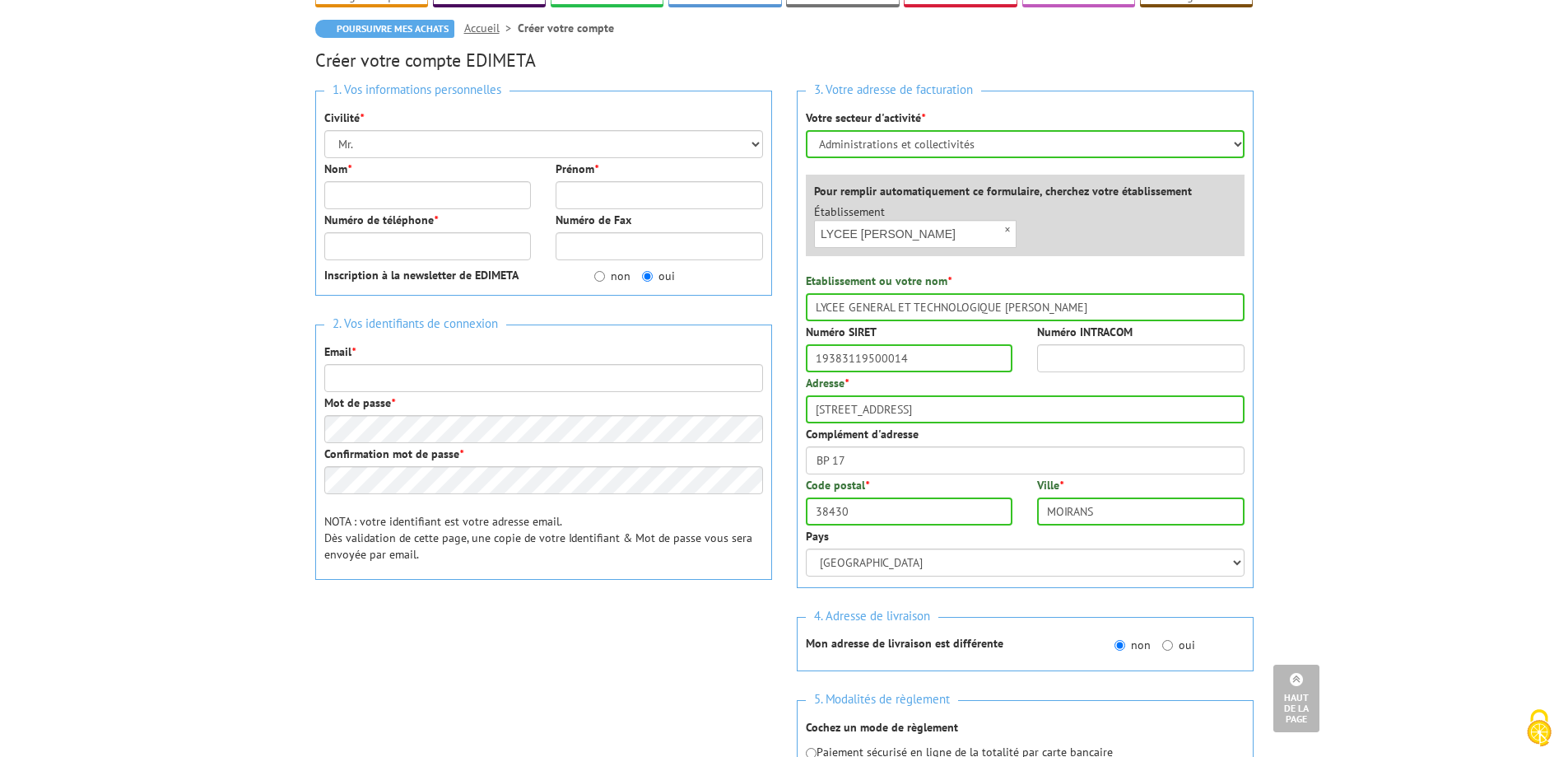
scroll to position [0, 0]
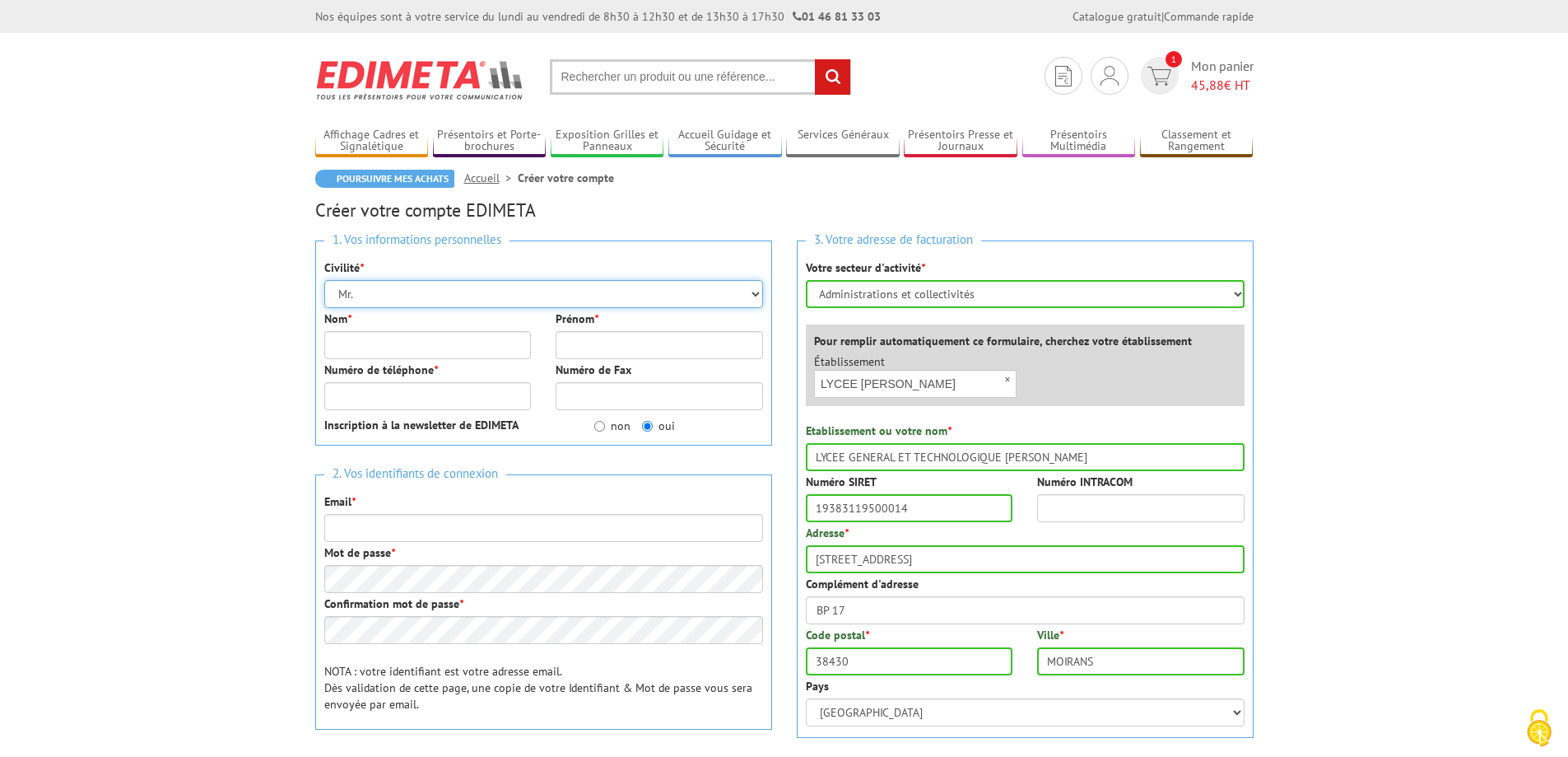
click at [426, 300] on select "Mr. Mme. Mlle." at bounding box center [544, 294] width 439 height 28
select select "Mme."
click at [324, 280] on select "Mr. Mme. Mlle." at bounding box center [544, 294] width 439 height 28
click at [405, 354] on input "Nom *" at bounding box center [428, 345] width 207 height 28
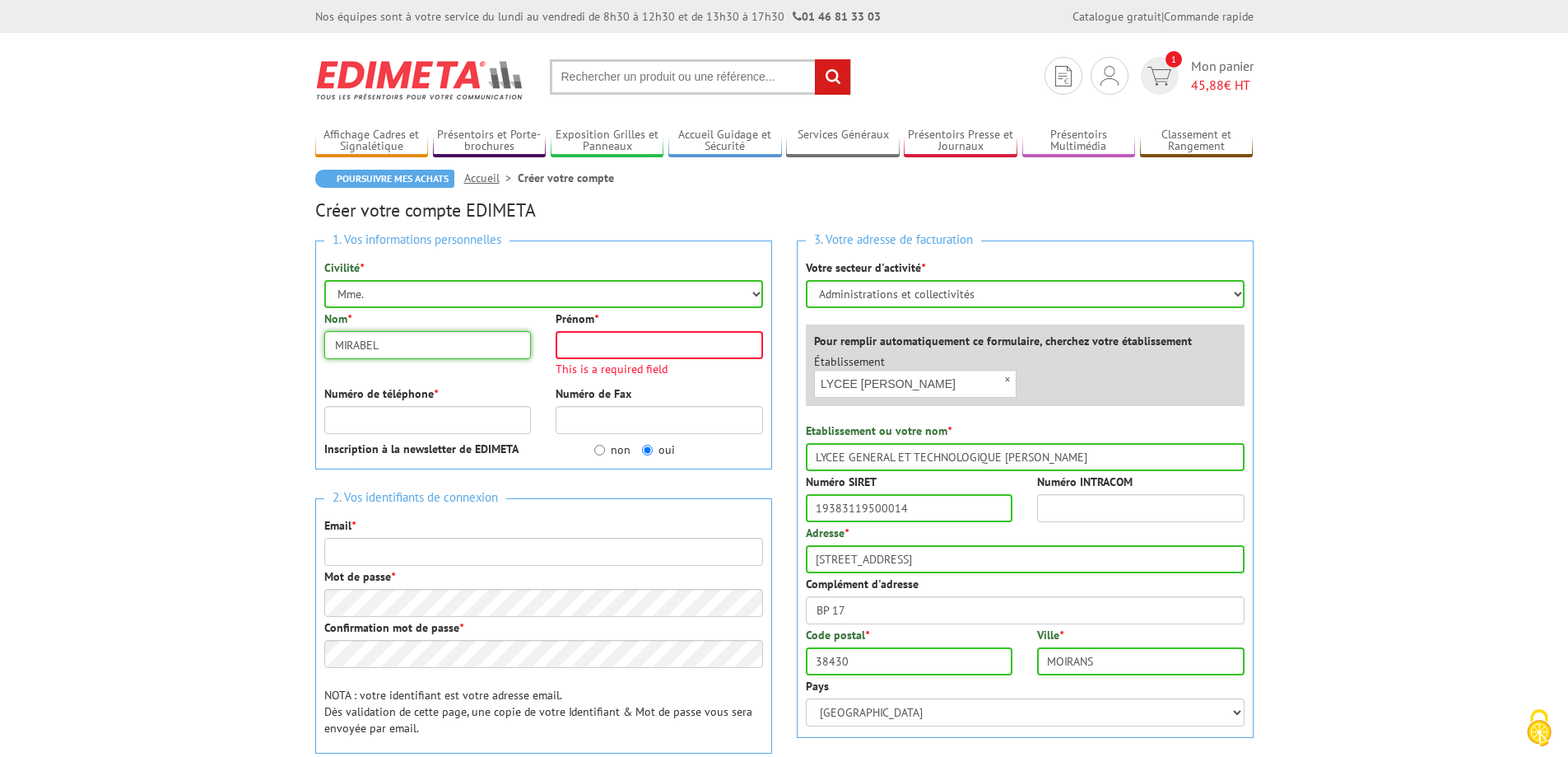
drag, startPoint x: 408, startPoint y: 350, endPoint x: 243, endPoint y: 350, distance: 165.0
click at [243, 350] on body "Nos équipes sont à votre service du lundi au vendredi de 8h30 à 12h30 et de 13h…" at bounding box center [784, 766] width 1568 height 1532
type input "AMROUNI"
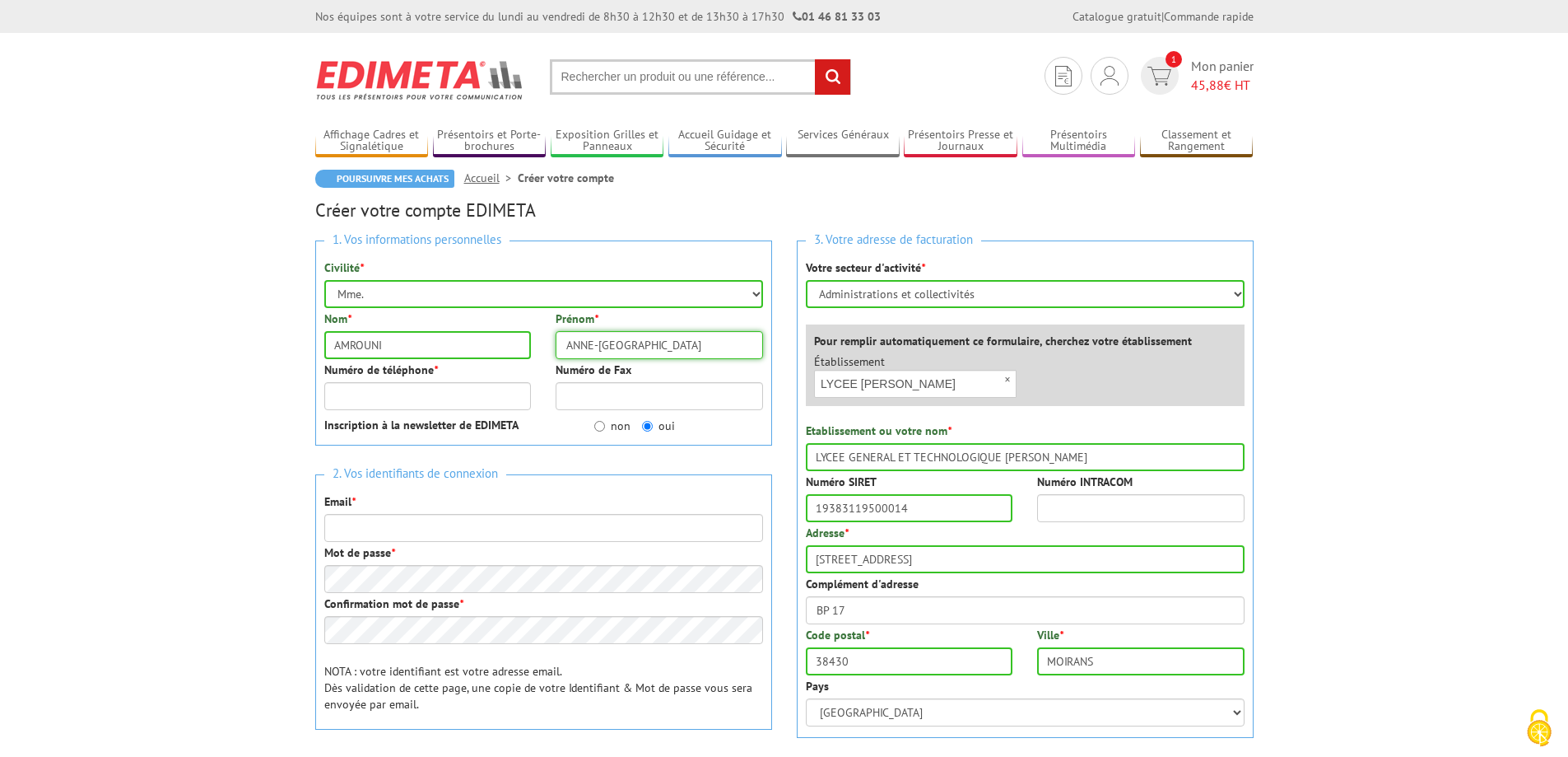
type input "ANNE-FRANCE"
click at [480, 399] on input "Numéro de téléphone *" at bounding box center [428, 396] width 207 height 28
type input "0476357500"
click at [602, 424] on input "non" at bounding box center [600, 426] width 11 height 11
radio input "true"
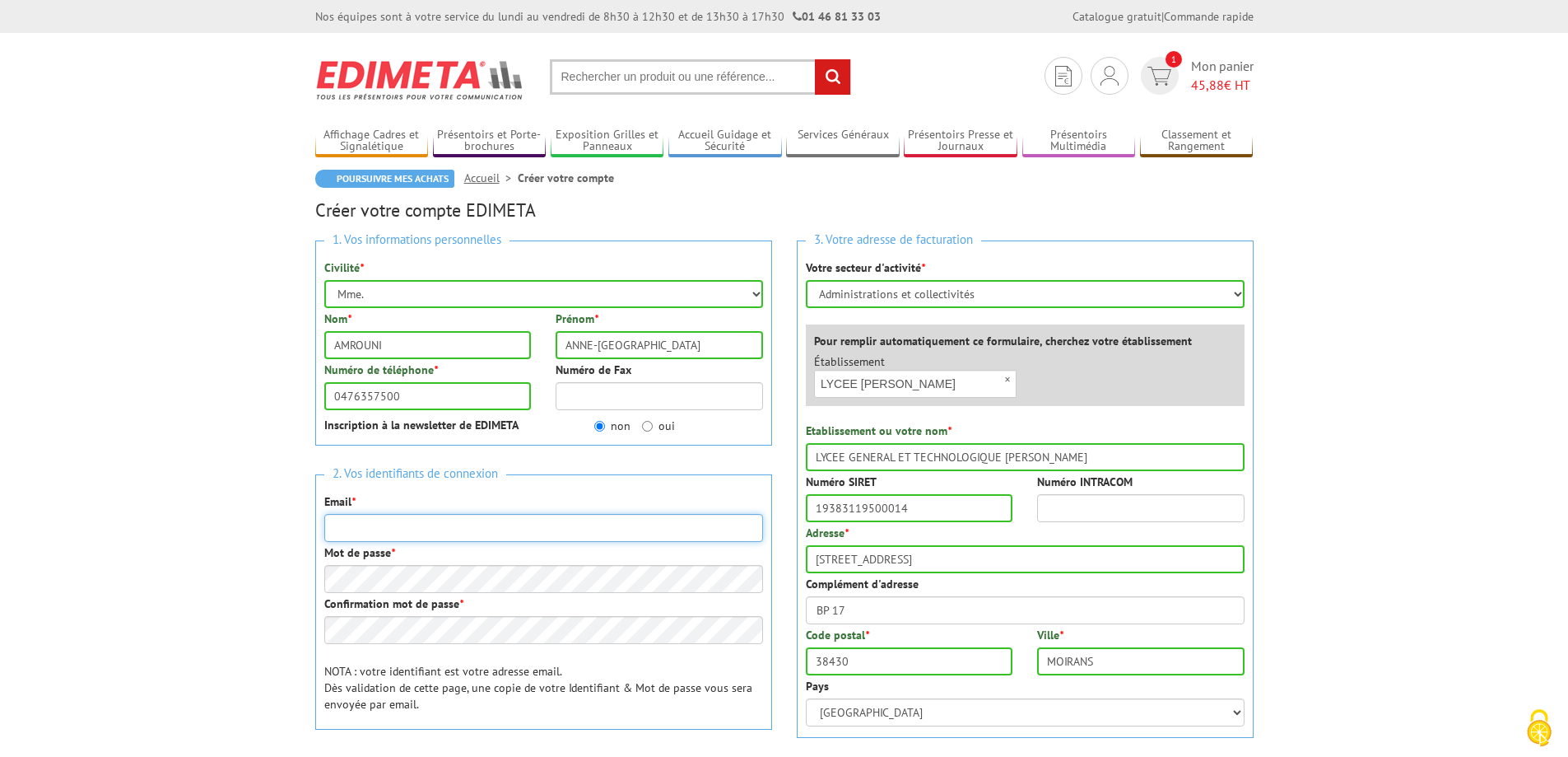
click at [398, 533] on input "Email *" at bounding box center [544, 527] width 439 height 28
type input "intendance.0383119J@ac-grenoble.fr"
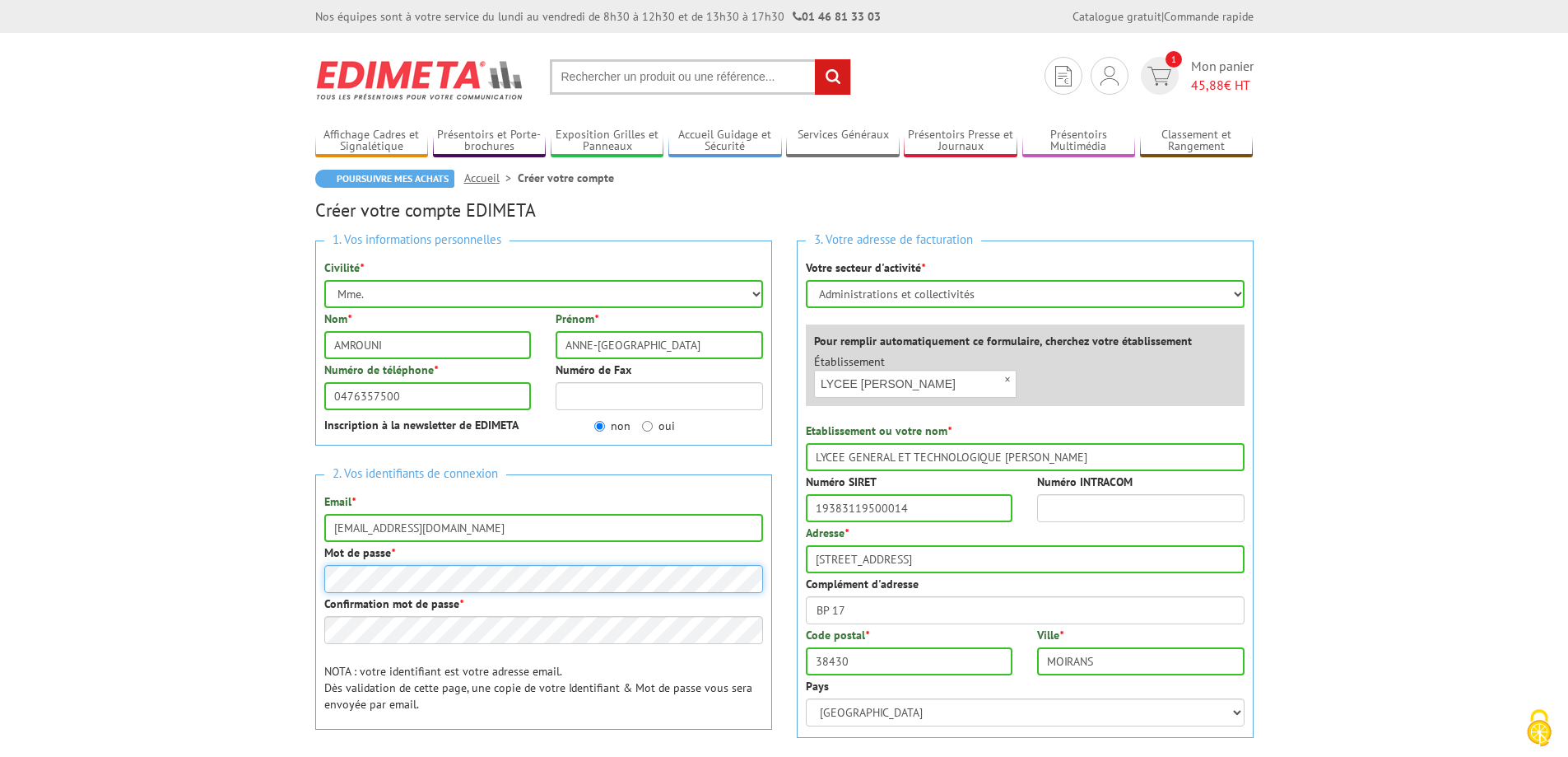
click at [126, 542] on body "Nos équipes sont à votre service du lundi au vendredi de 8h30 à 12h30 et de 13h…" at bounding box center [784, 766] width 1568 height 1532
click at [617, 729] on div "1. Vos informations personnelles Civilité * Mr. Mme. Mlle. Nom * AMROUNI Prénom…" at bounding box center [544, 526] width 481 height 597
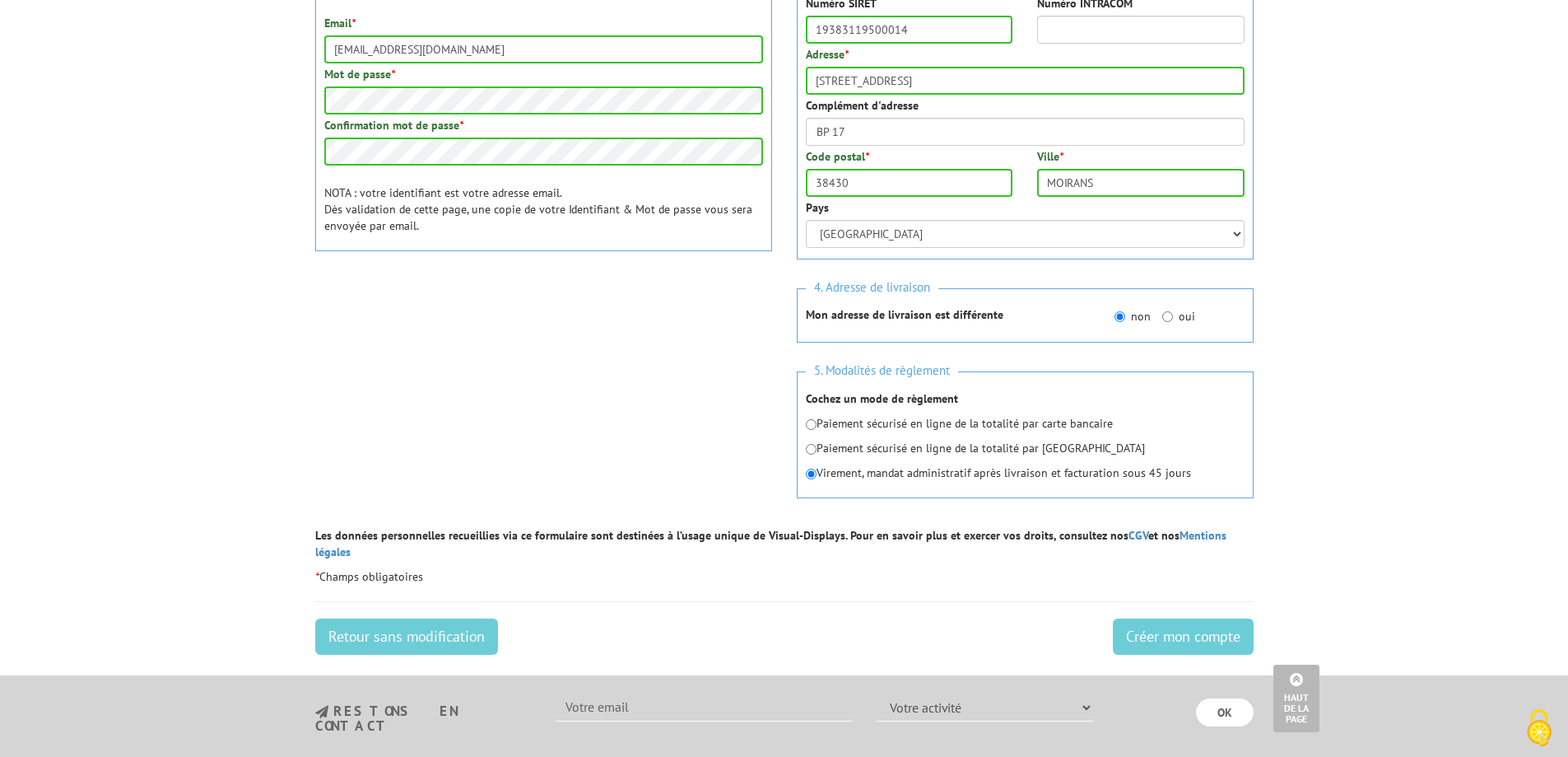
scroll to position [658, 0]
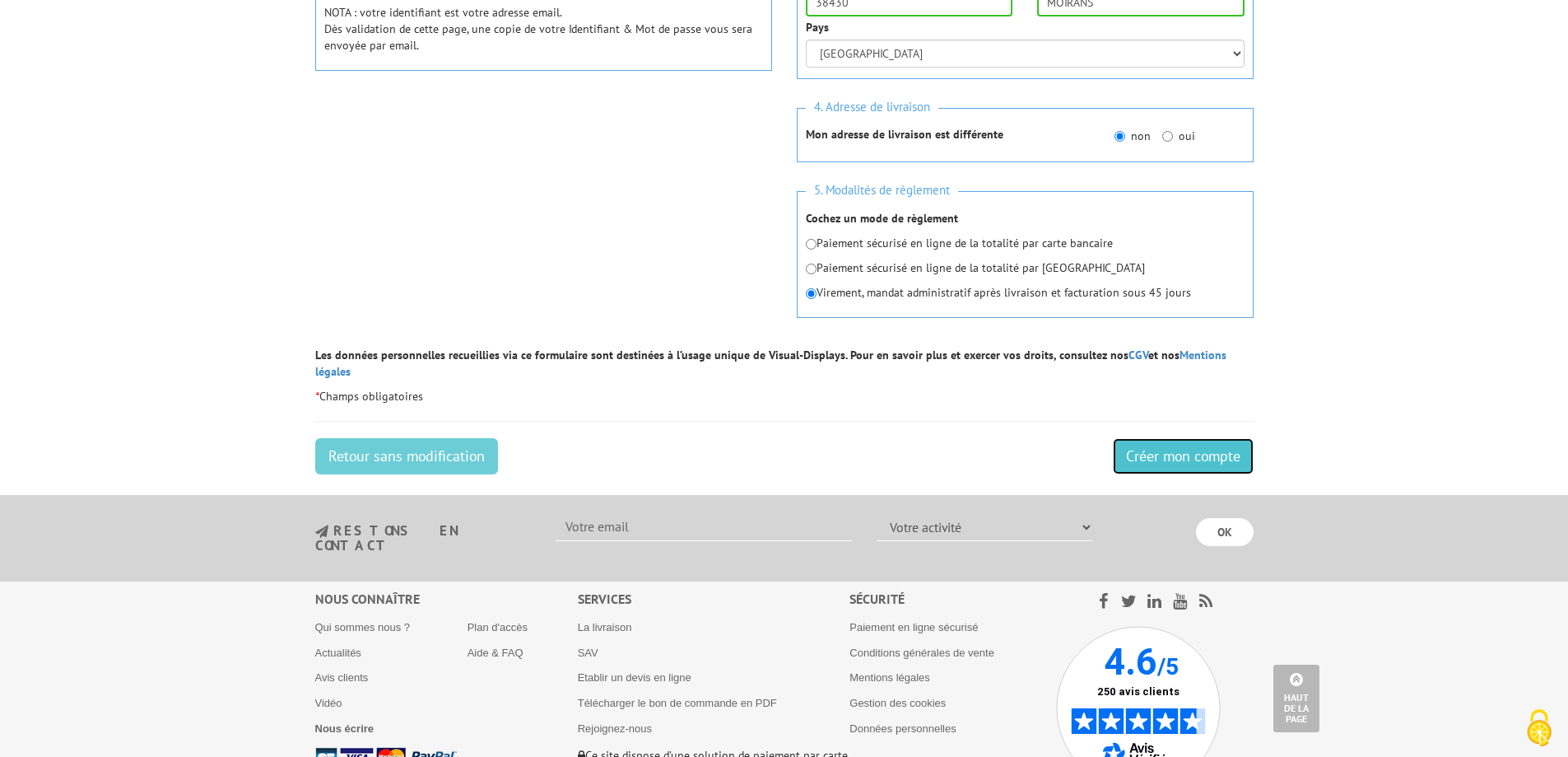
click at [1180, 441] on input "Créer mon compte" at bounding box center [1183, 455] width 141 height 36
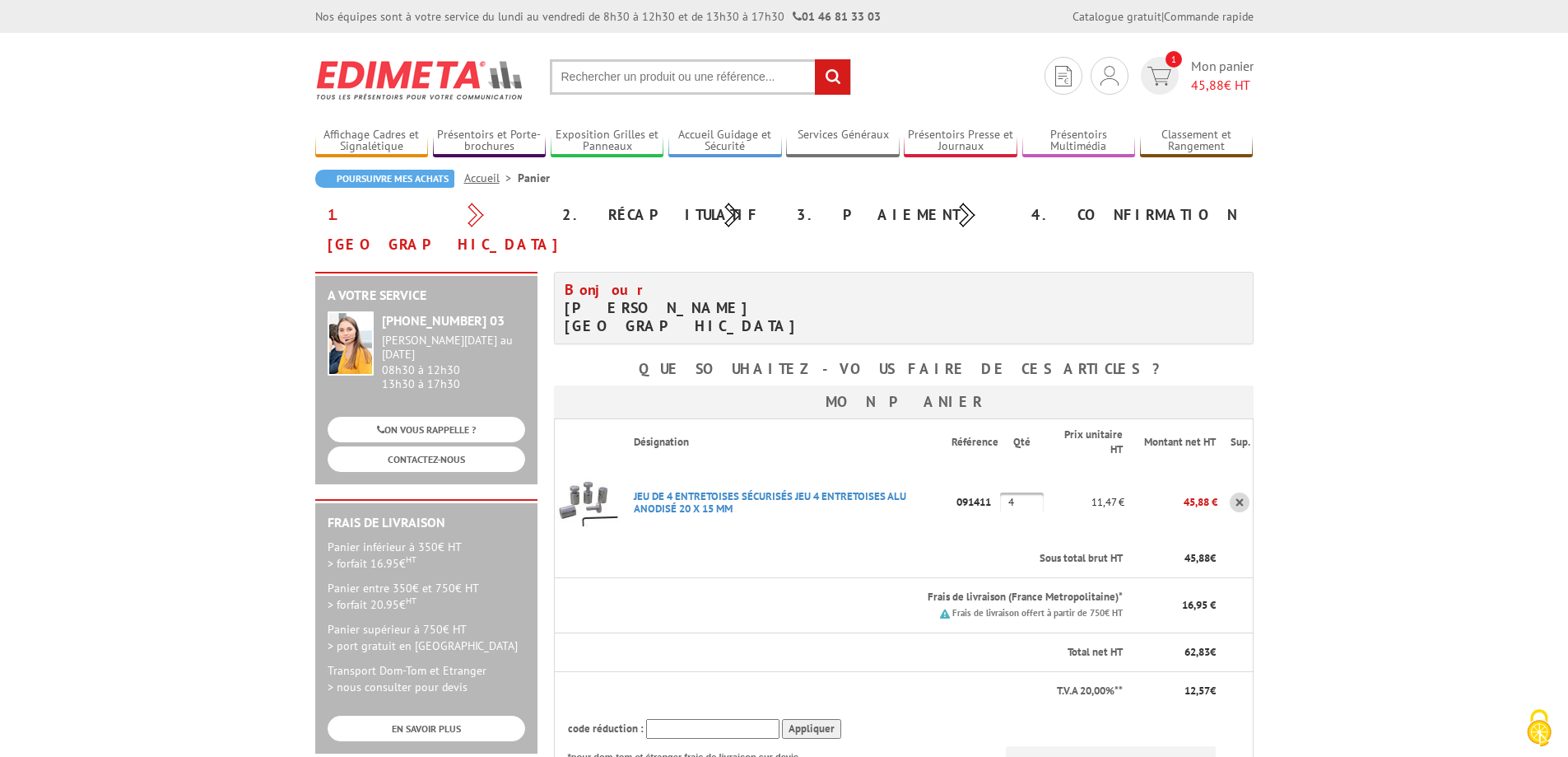
click at [1424, 474] on body "Nos équipes sont à votre service du [DATE] au [DATE] de 8h30 à 12h30 et de 13h3…" at bounding box center [784, 721] width 1568 height 1442
click at [1386, 431] on body "Nos équipes sont à votre service du [DATE] au [DATE] de 8h30 à 12h30 et de 13h3…" at bounding box center [784, 721] width 1568 height 1442
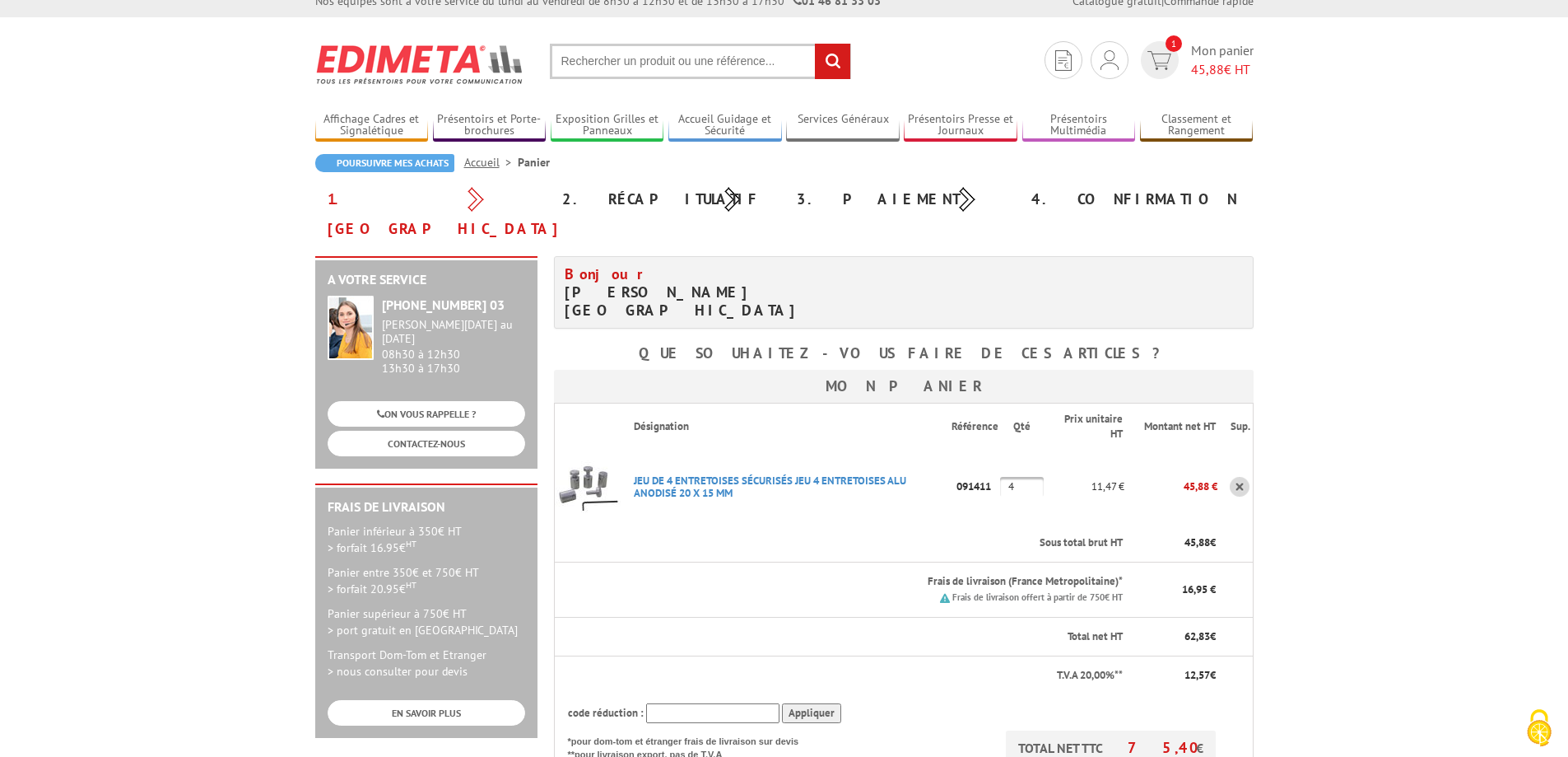
scroll to position [329, 0]
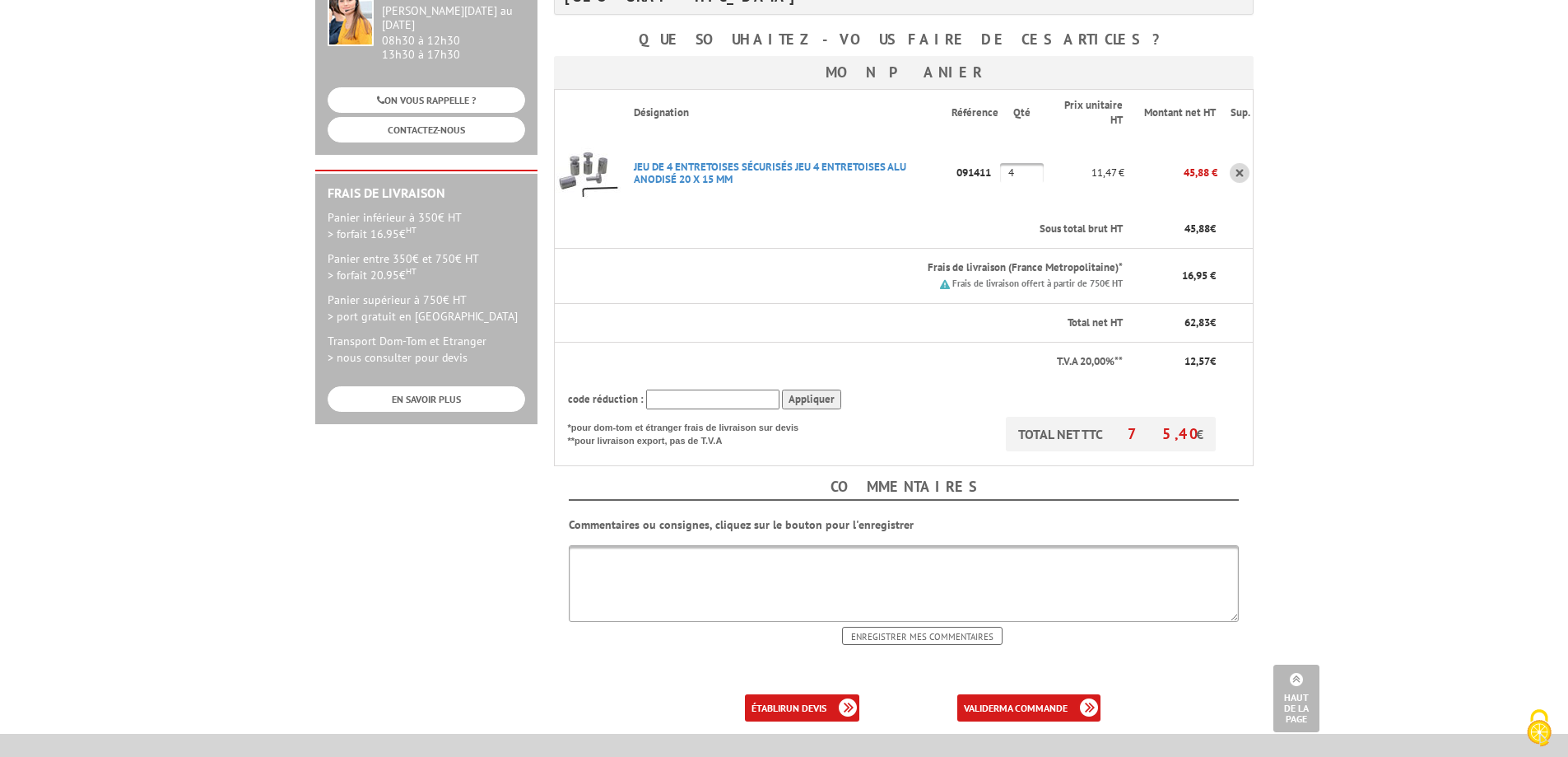
click at [982, 545] on textarea at bounding box center [903, 583] width 670 height 77
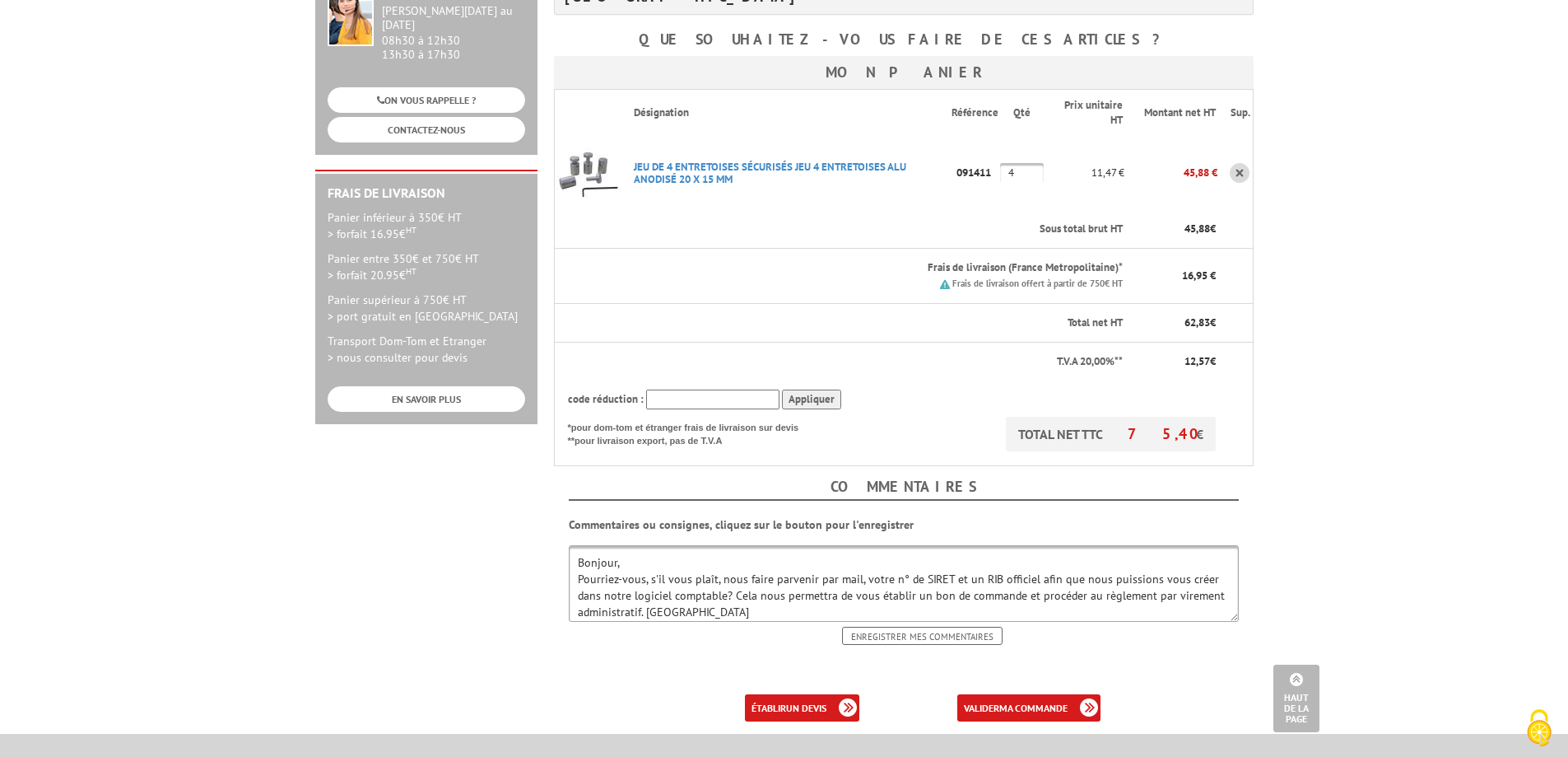
type textarea "Bonjour, Pourriez-vous, s'il vous plaît, nous faire parvenir par mail, votre n°…"
click at [1409, 481] on body "Nos équipes sont à votre service du [DATE] au [DATE] de 8h30 à 12h30 et de 13h3…" at bounding box center [784, 392] width 1568 height 1442
click at [1449, 334] on body "Nos équipes sont à votre service du [DATE] au [DATE] de 8h30 à 12h30 et de 13h3…" at bounding box center [784, 392] width 1568 height 1442
click at [700, 570] on textarea "Bonjour, Pourriez-vous, s'il vous plaît, nous faire parvenir par mail, votre n°…" at bounding box center [903, 583] width 670 height 77
click at [887, 626] on input "Enregistrer mes commentaires" at bounding box center [922, 635] width 160 height 18
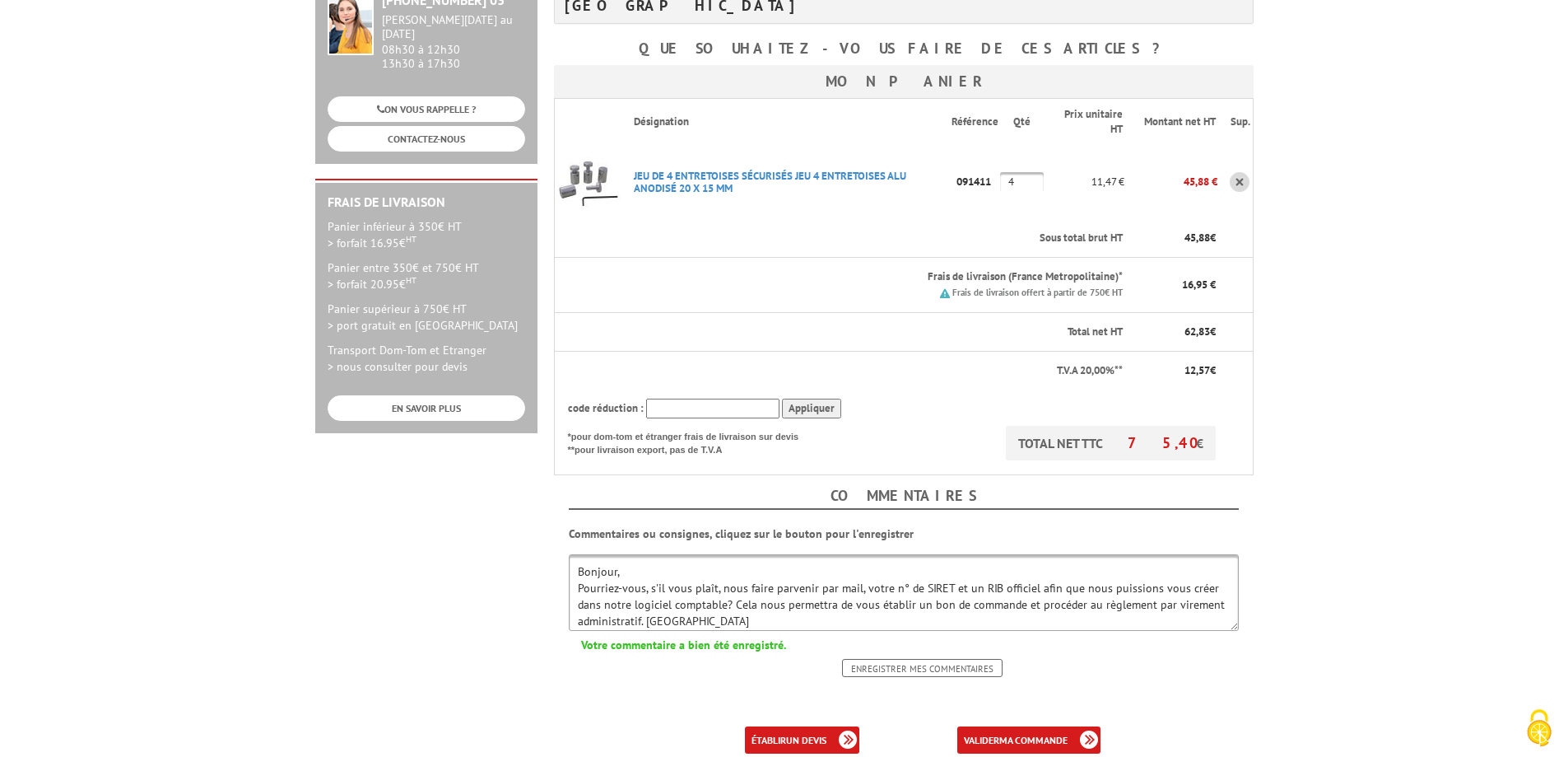
scroll to position [329, 0]
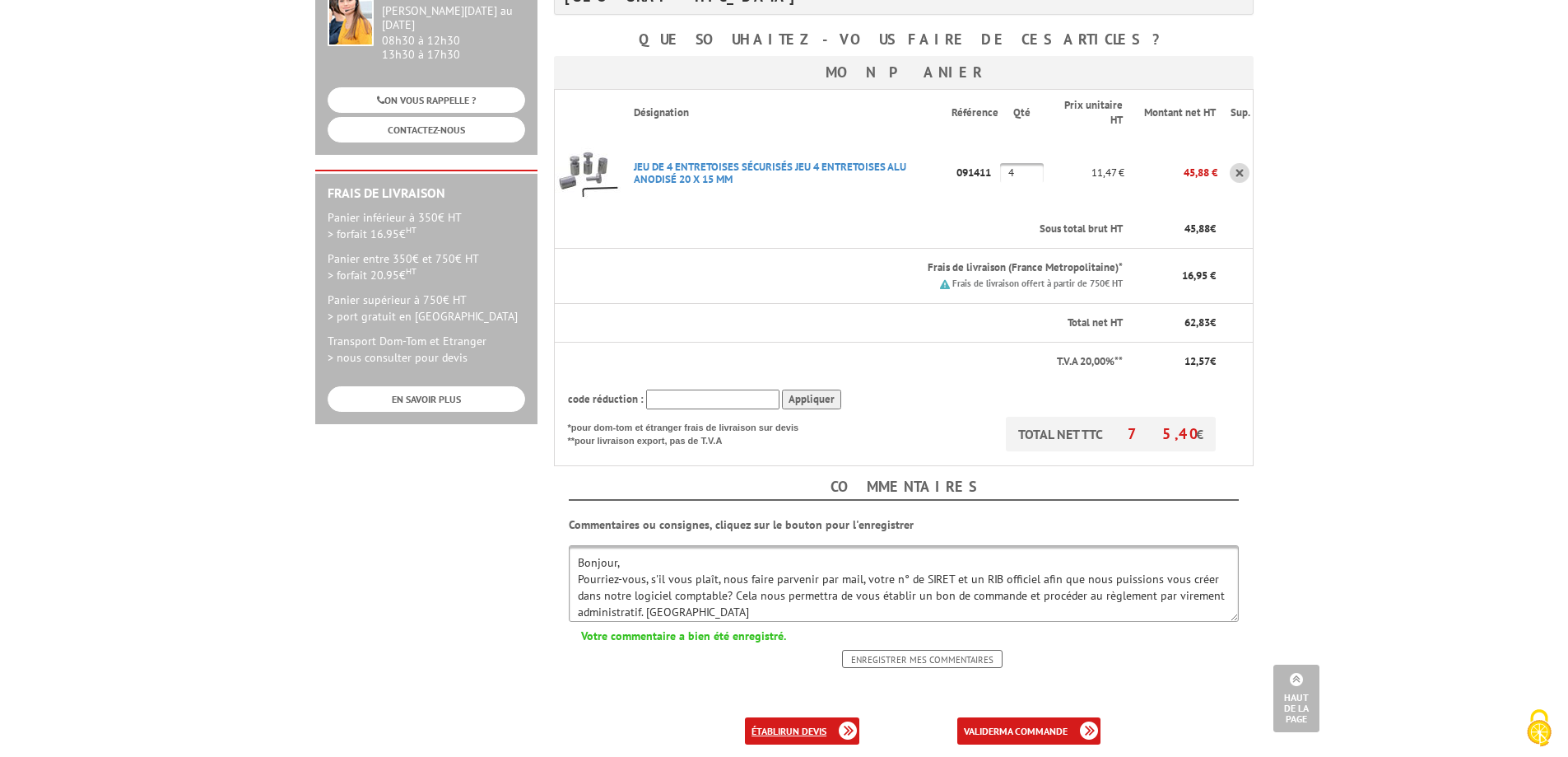
click at [772, 717] on link "établir un devis" at bounding box center [802, 730] width 114 height 27
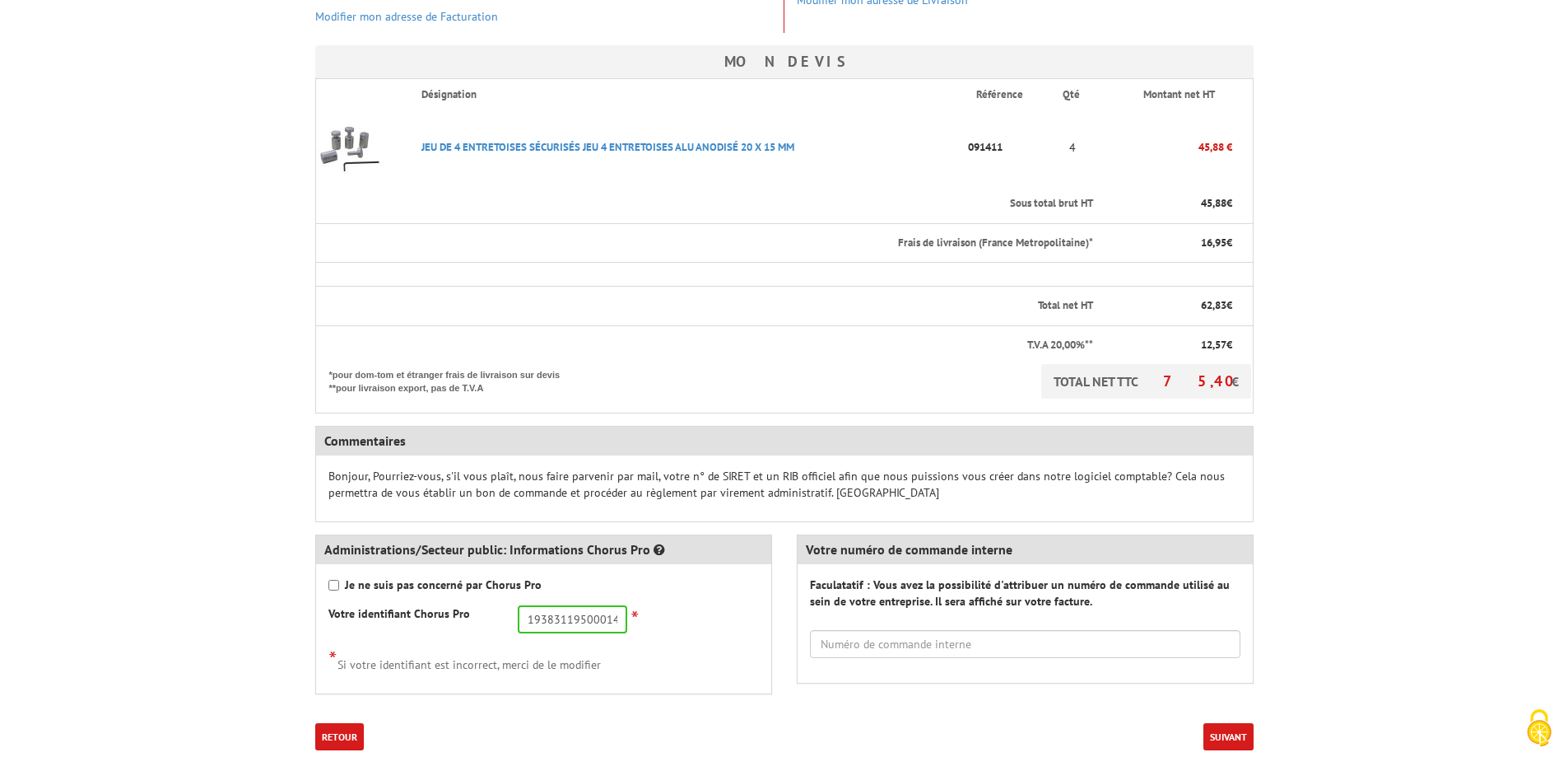
scroll to position [576, 0]
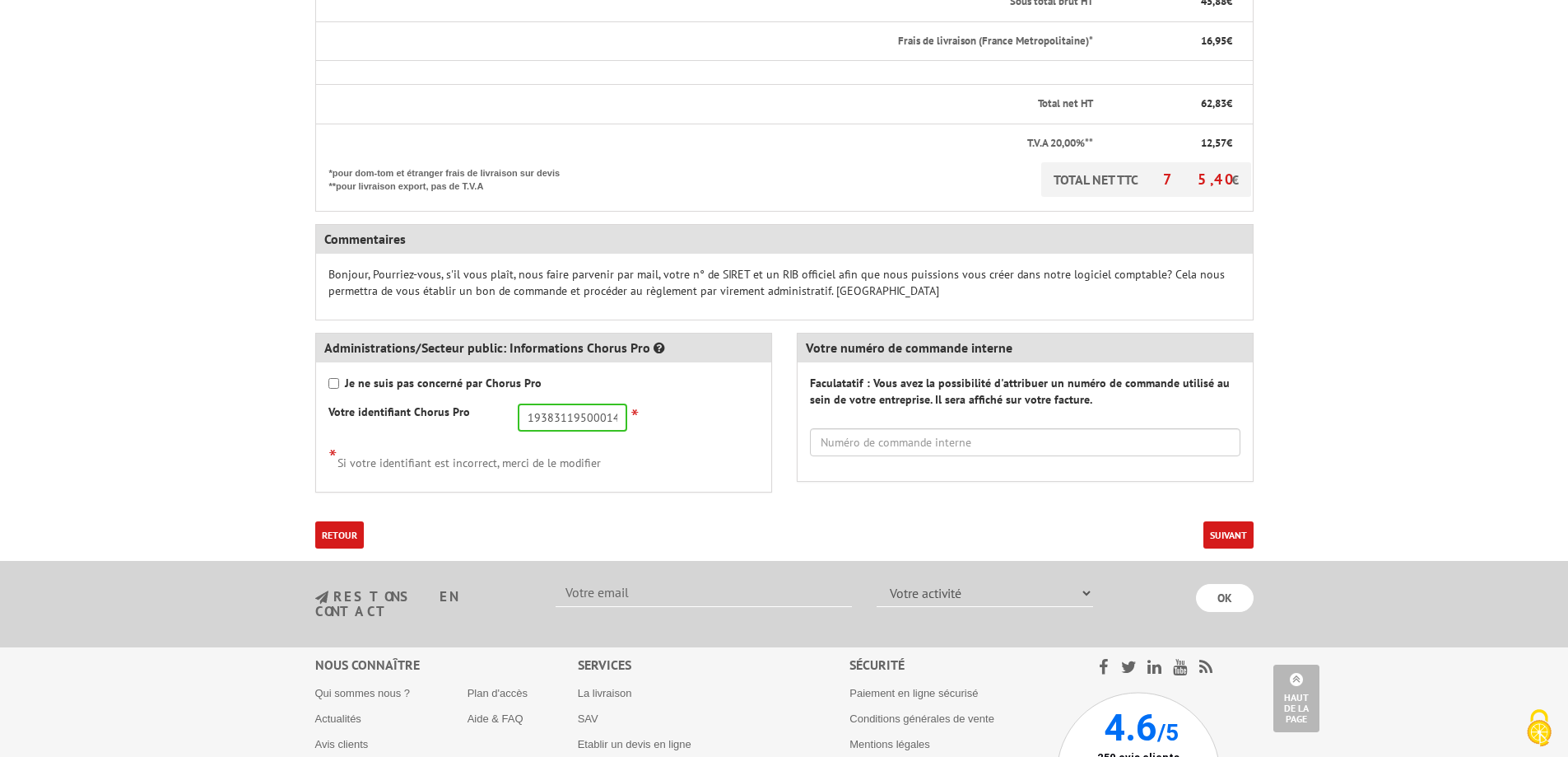
click at [1218, 538] on button "Suivant" at bounding box center [1228, 534] width 50 height 27
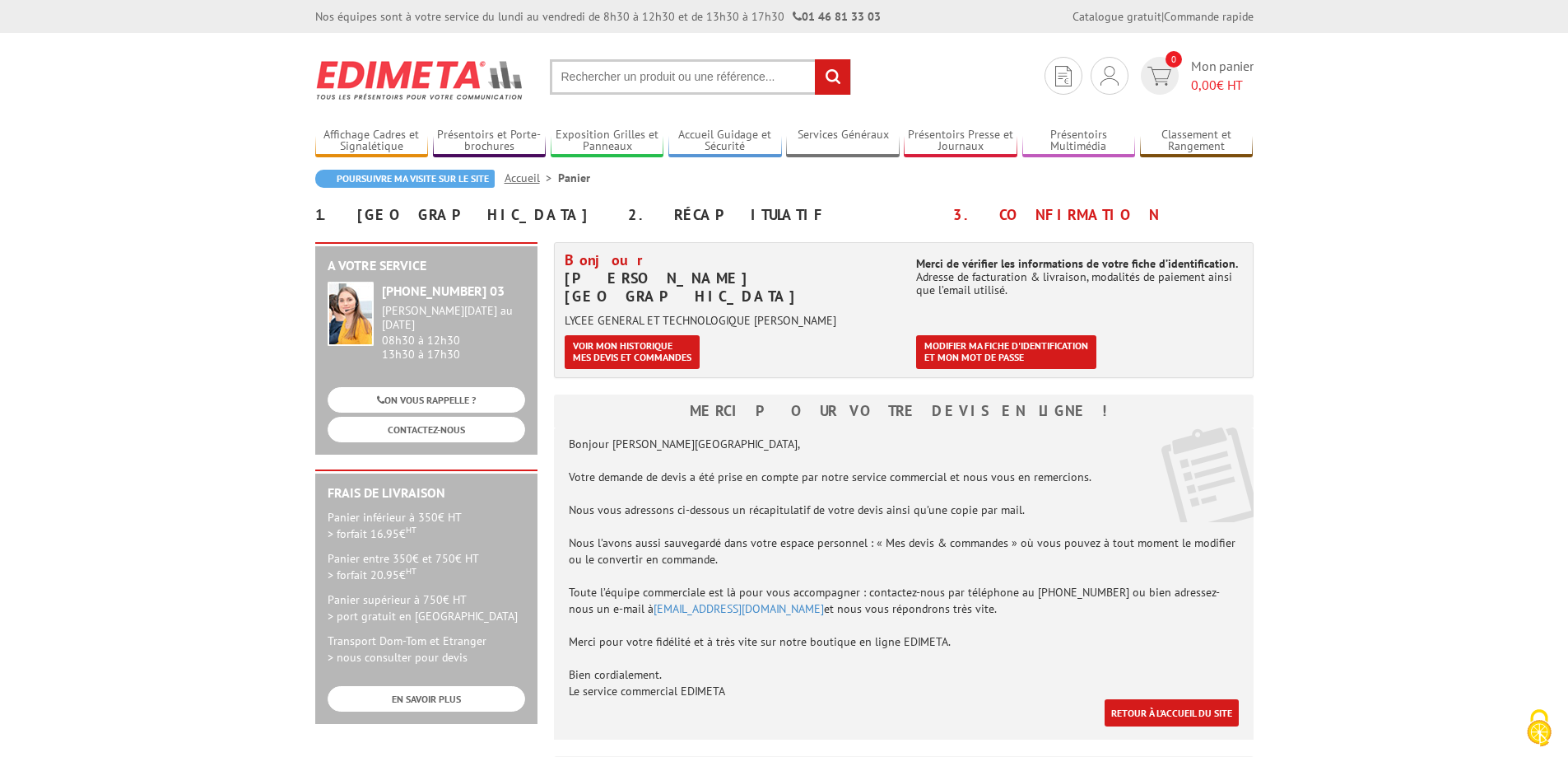
scroll to position [82, 0]
